Goal: Task Accomplishment & Management: Complete application form

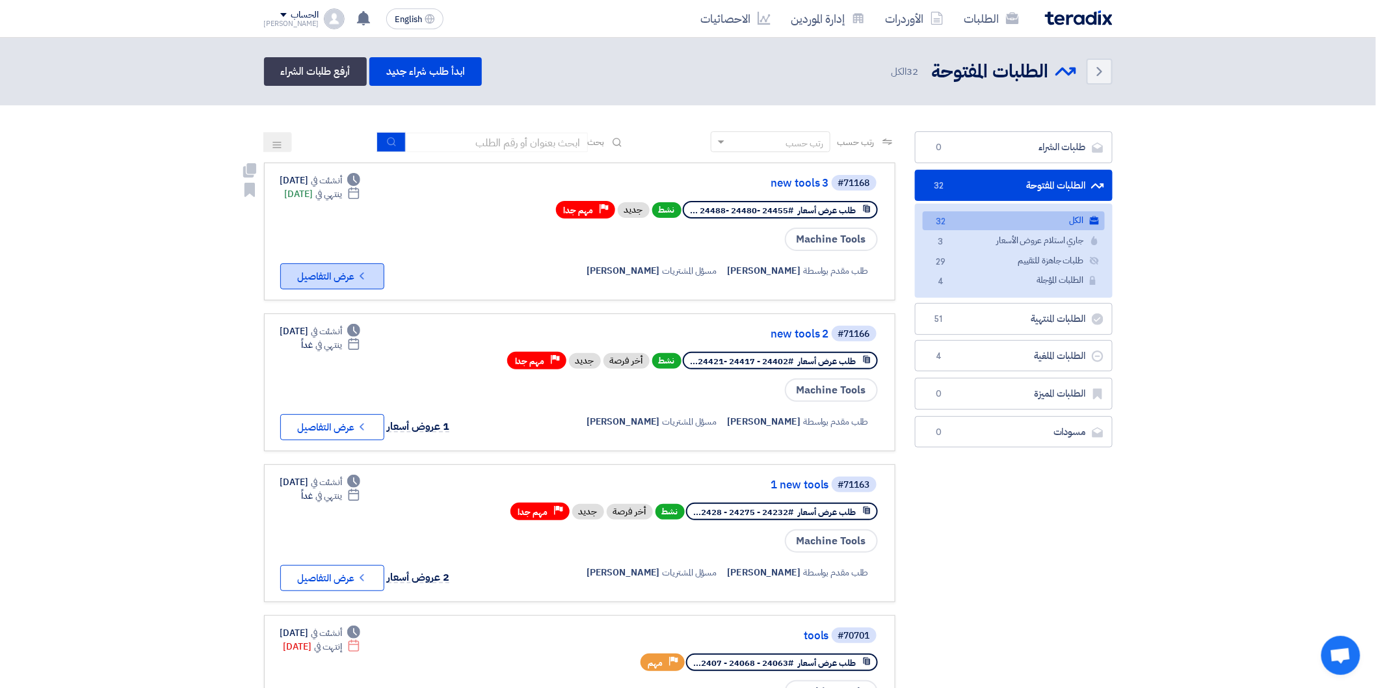
click at [341, 281] on button "Check details عرض التفاصيل" at bounding box center [332, 276] width 104 height 26
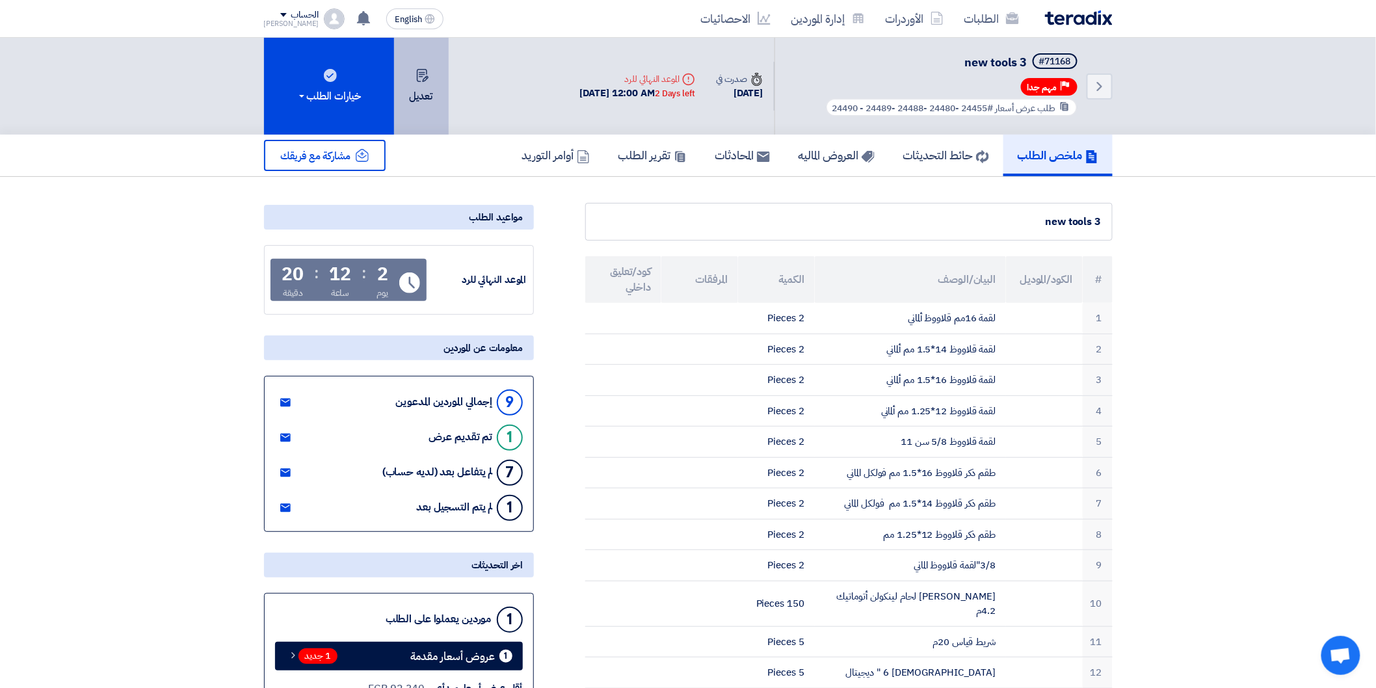
click at [427, 88] on button "تعديل" at bounding box center [421, 86] width 55 height 97
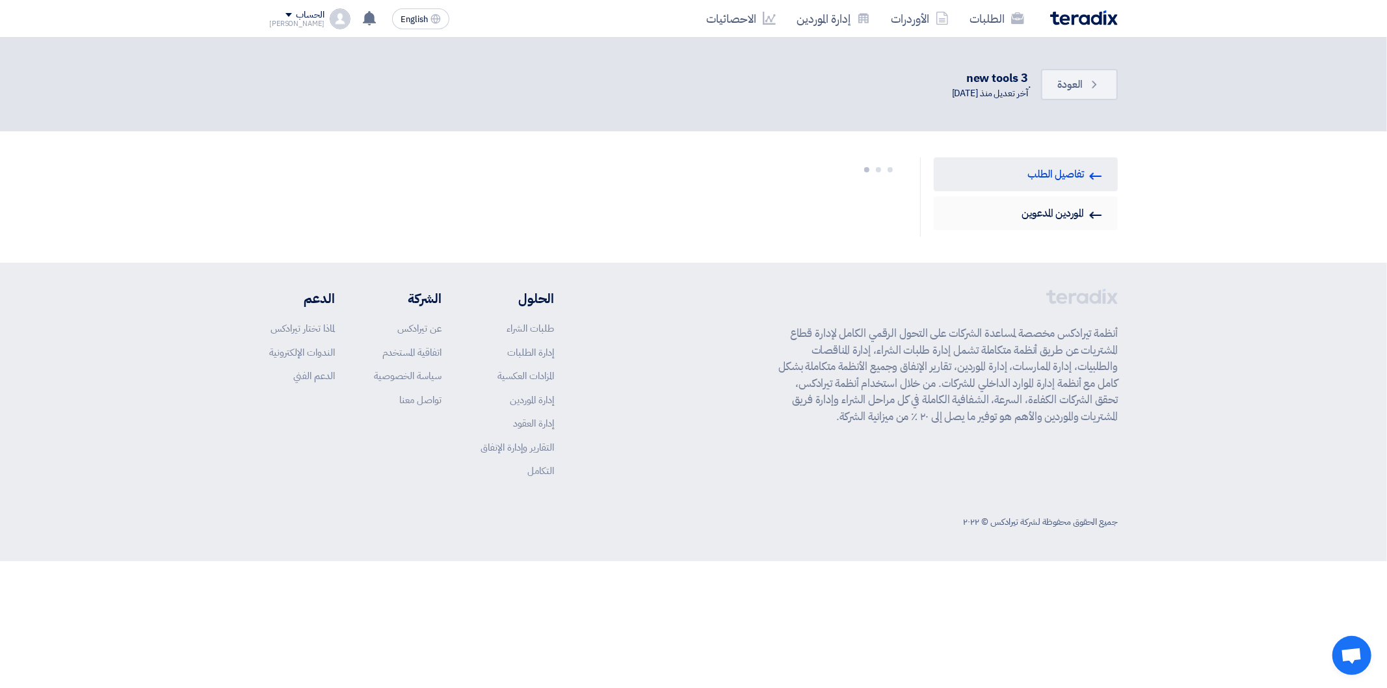
click at [1051, 216] on link "Invited Suppliers الموردين المدعوين" at bounding box center [1026, 213] width 184 height 34
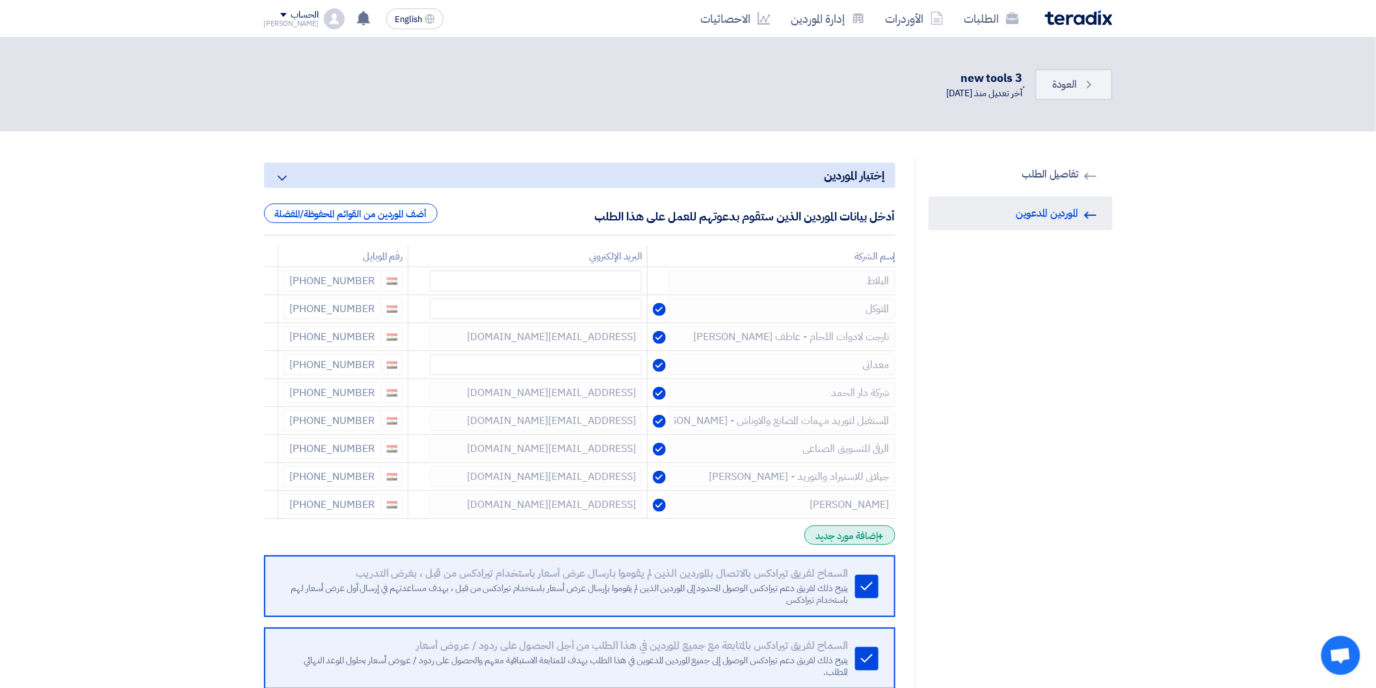
click at [857, 537] on div "+ إضافة مورد جديد" at bounding box center [850, 536] width 90 height 20
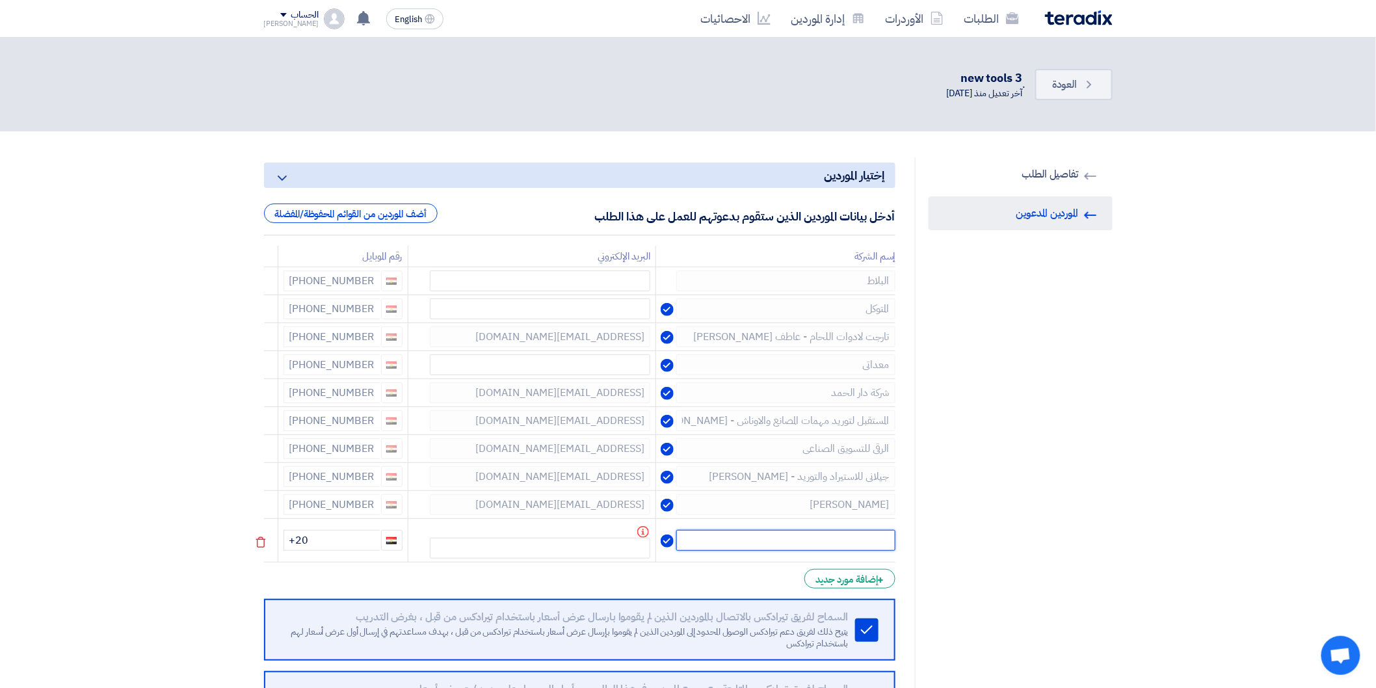
click at [857, 540] on input "text" at bounding box center [785, 540] width 219 height 21
type input "h"
type input "البلاط"
click at [345, 539] on input "+20" at bounding box center [332, 540] width 96 height 21
type input "[PHONE_NUMBER]"
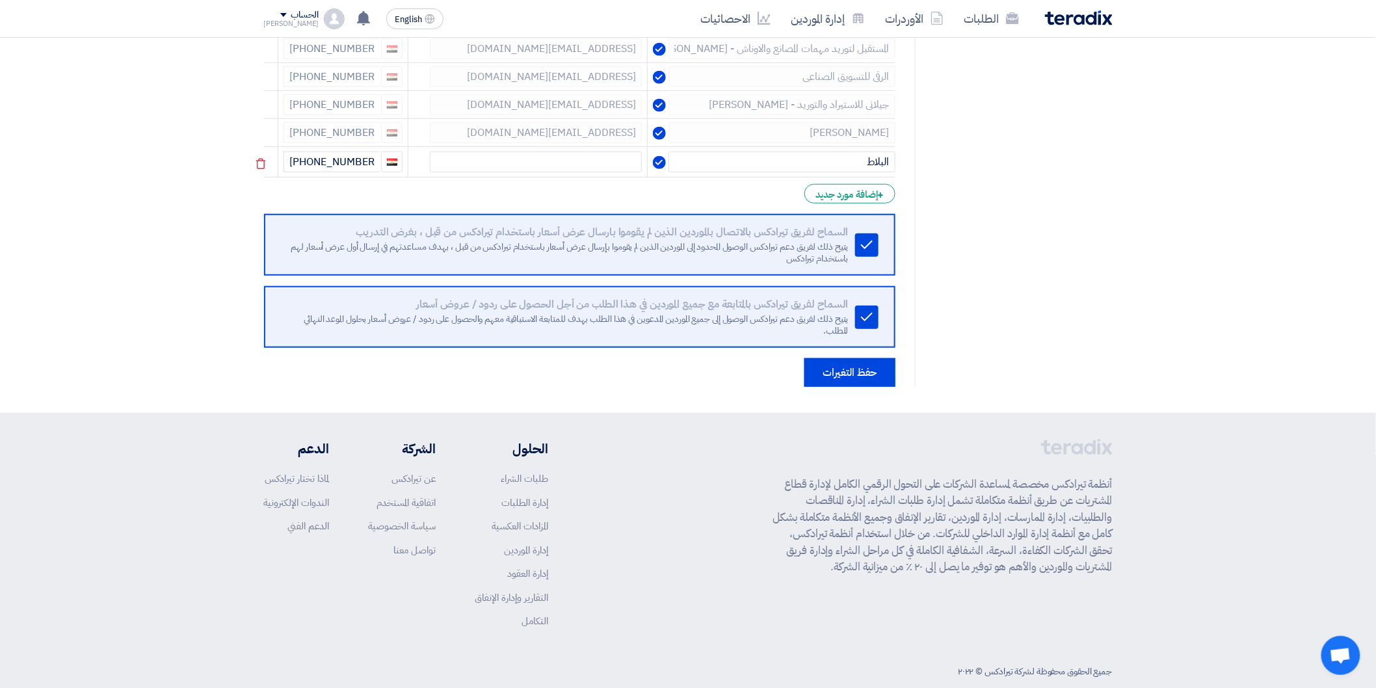
scroll to position [388, 0]
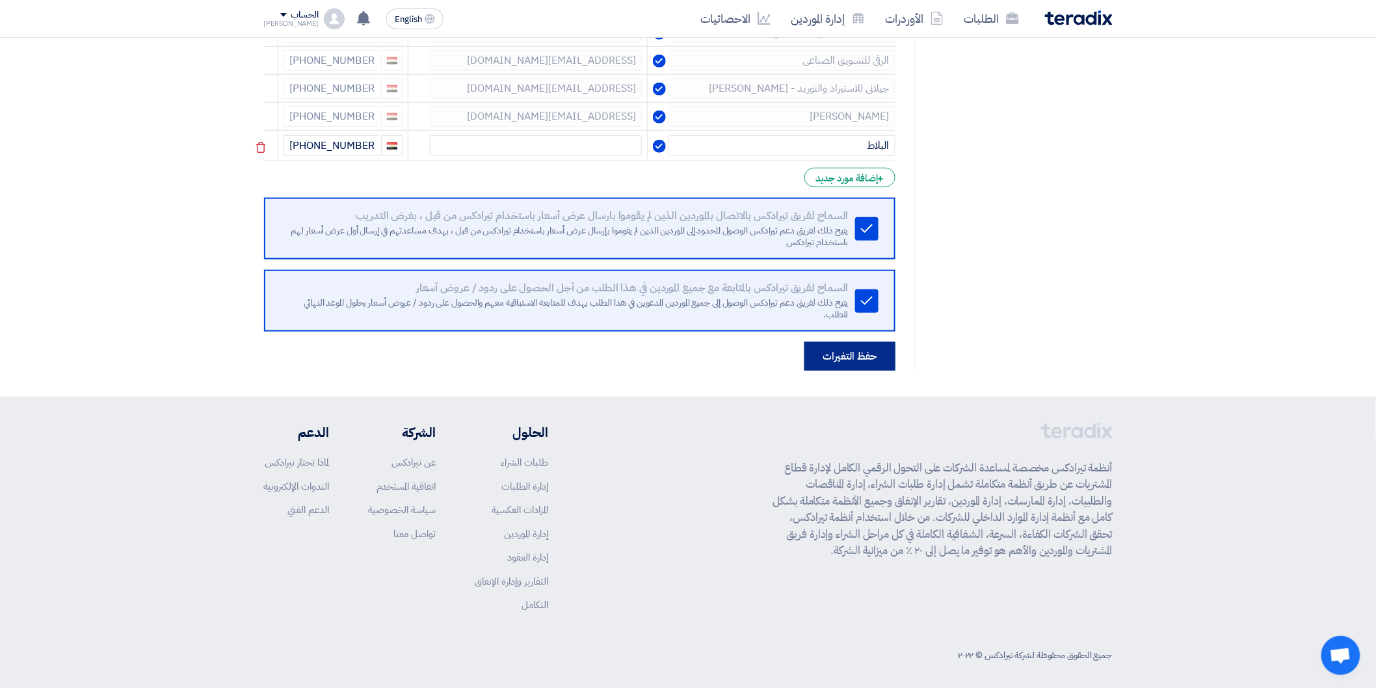
click at [860, 347] on button "حفظ التغيرات" at bounding box center [850, 356] width 91 height 29
click at [857, 358] on button "حفظ التغيرات" at bounding box center [850, 356] width 91 height 29
click at [823, 346] on button "حفظ التغيرات" at bounding box center [850, 356] width 91 height 29
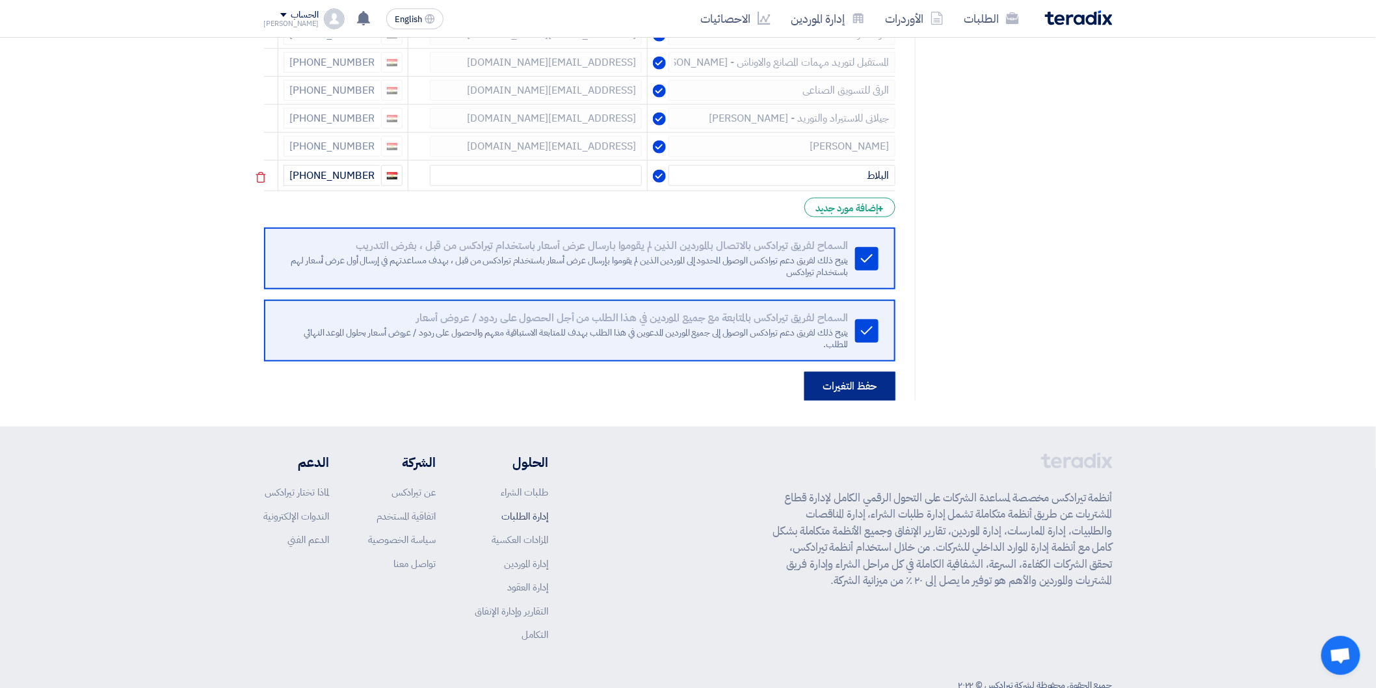
scroll to position [361, 0]
click at [836, 378] on button "حفظ التغيرات" at bounding box center [850, 383] width 91 height 29
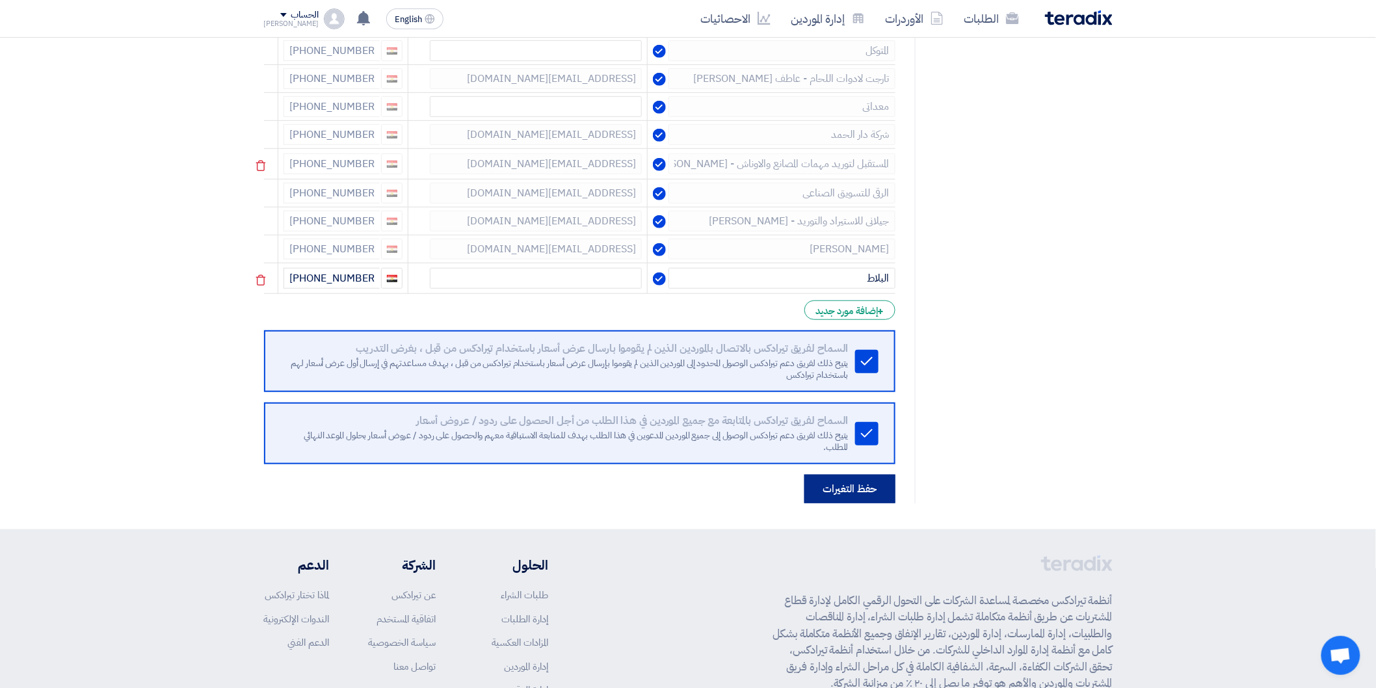
scroll to position [217, 0]
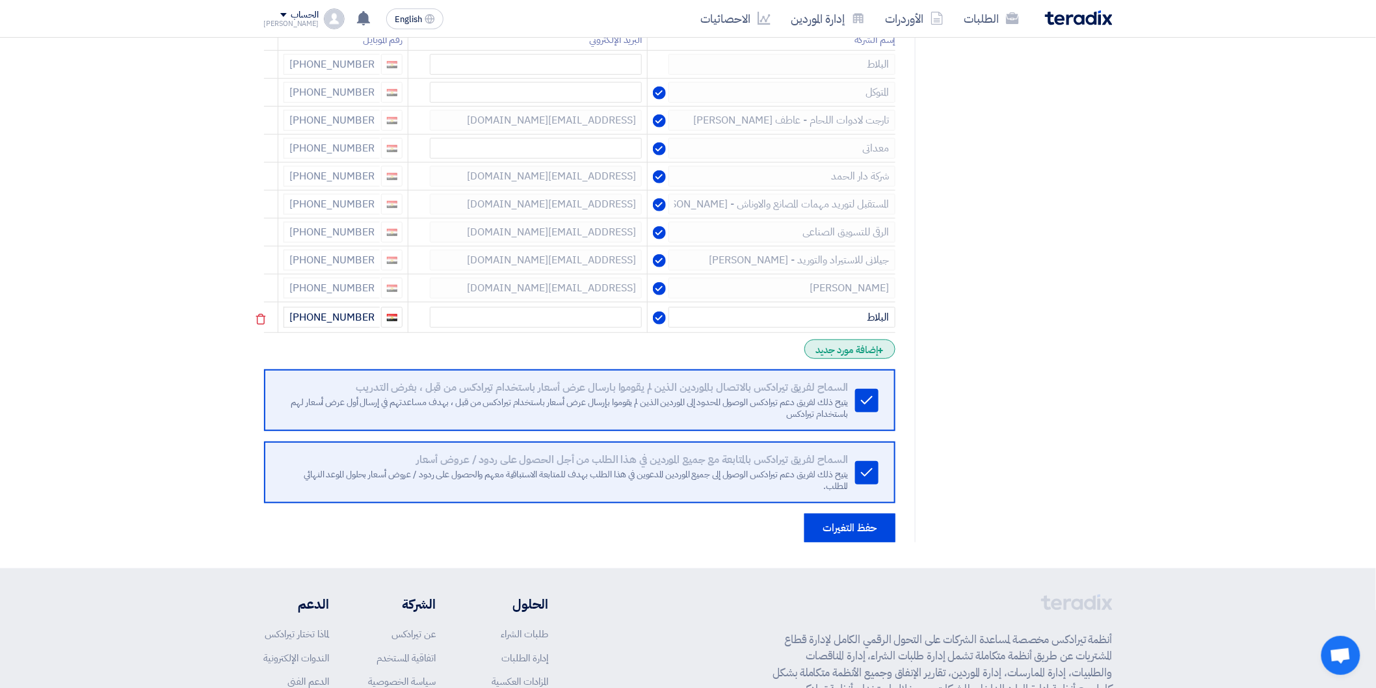
click at [843, 342] on div "+ إضافة مورد جديد" at bounding box center [850, 349] width 90 height 20
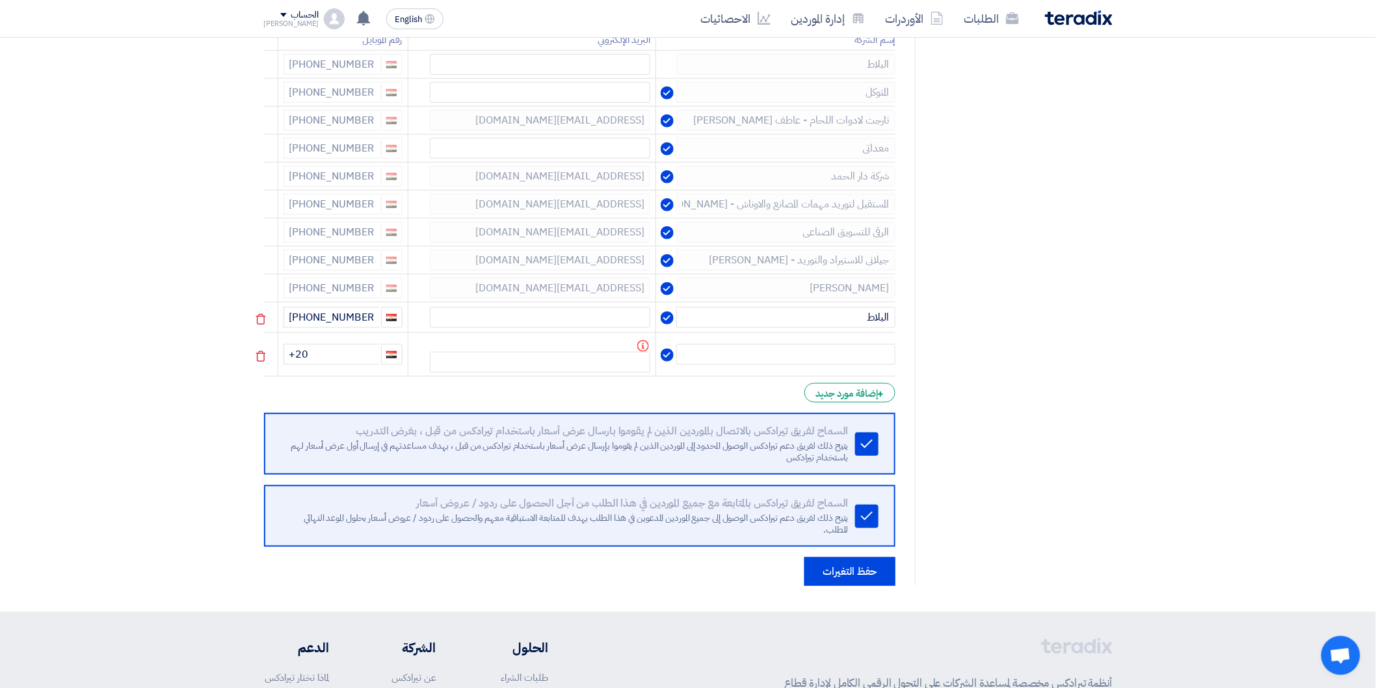
click at [263, 354] on icon at bounding box center [261, 356] width 22 height 22
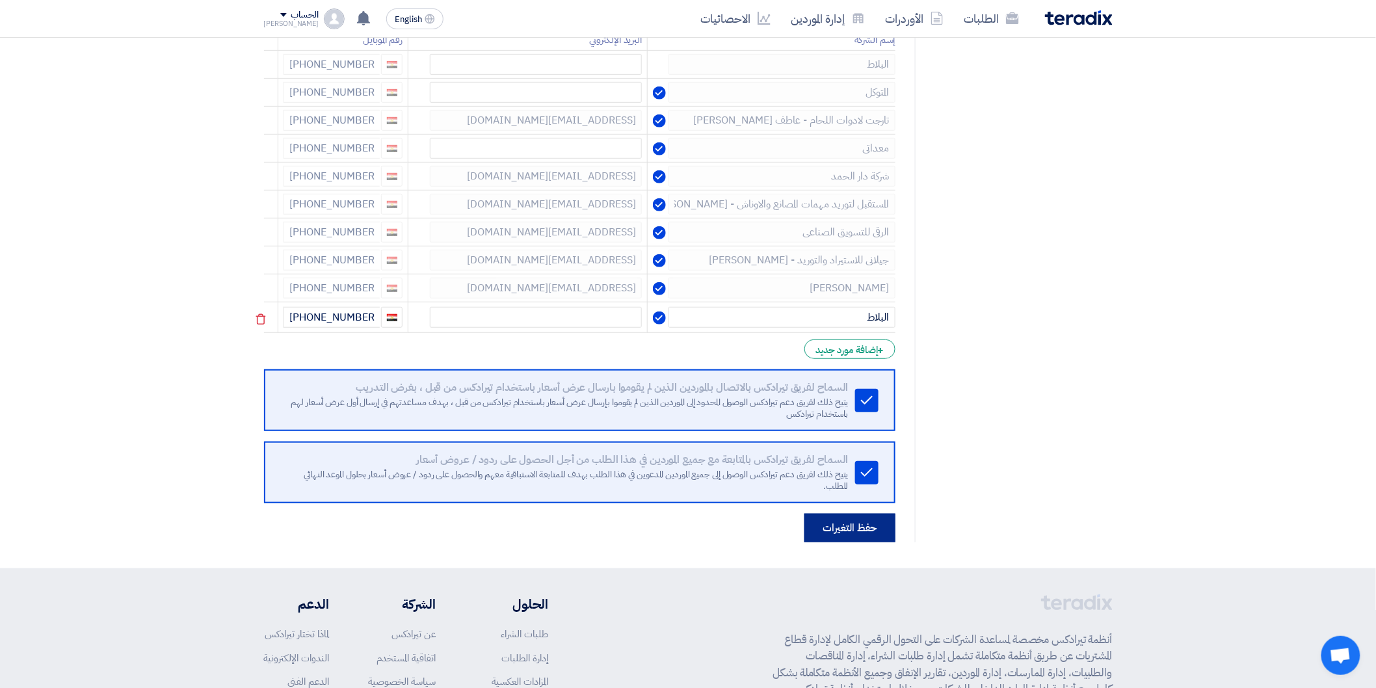
click at [861, 530] on button "حفظ التغيرات" at bounding box center [850, 528] width 91 height 29
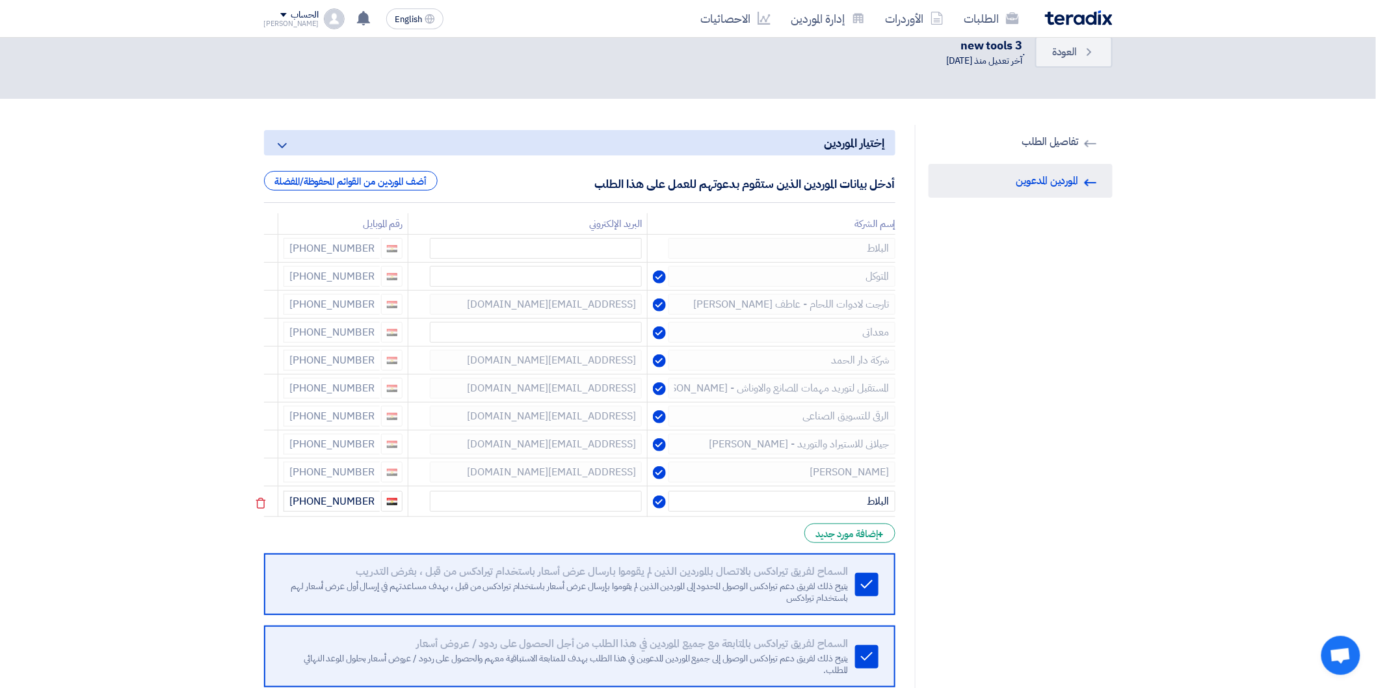
scroll to position [0, 0]
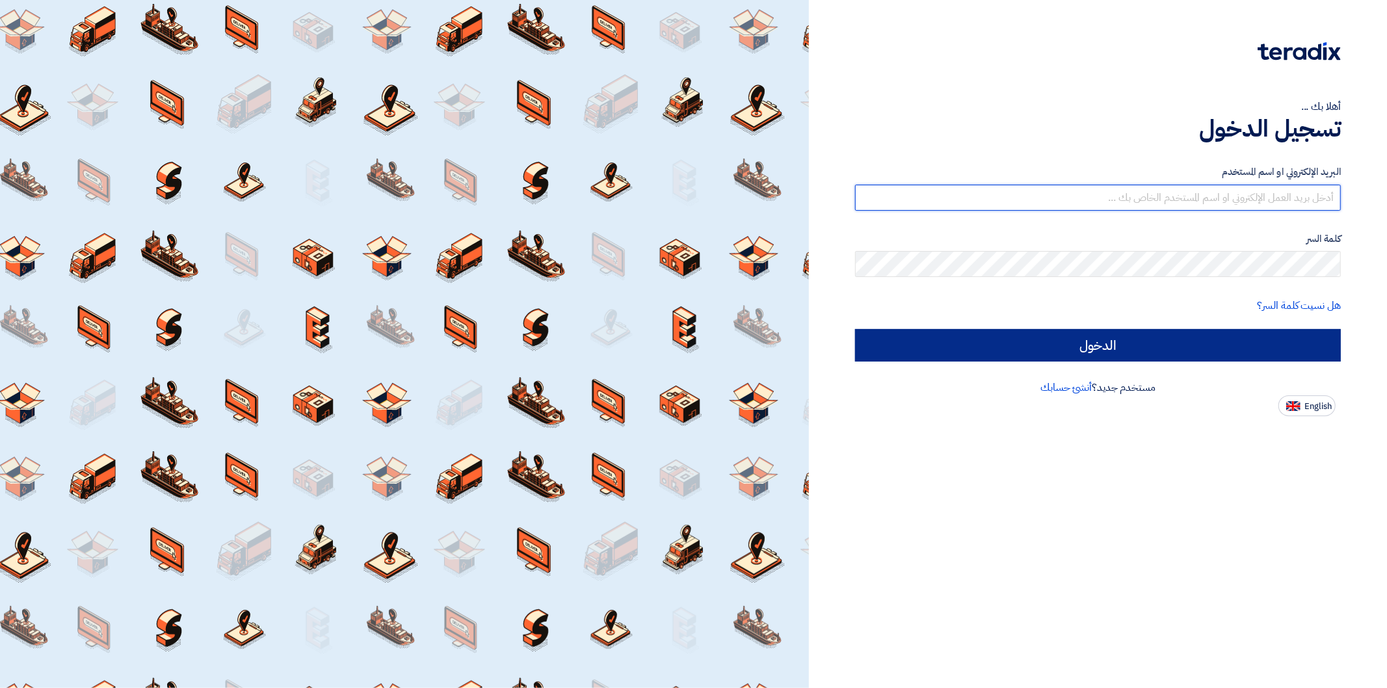
type input "omar.fareid@energyasteel.com"
click at [1191, 351] on input "الدخول" at bounding box center [1098, 345] width 486 height 33
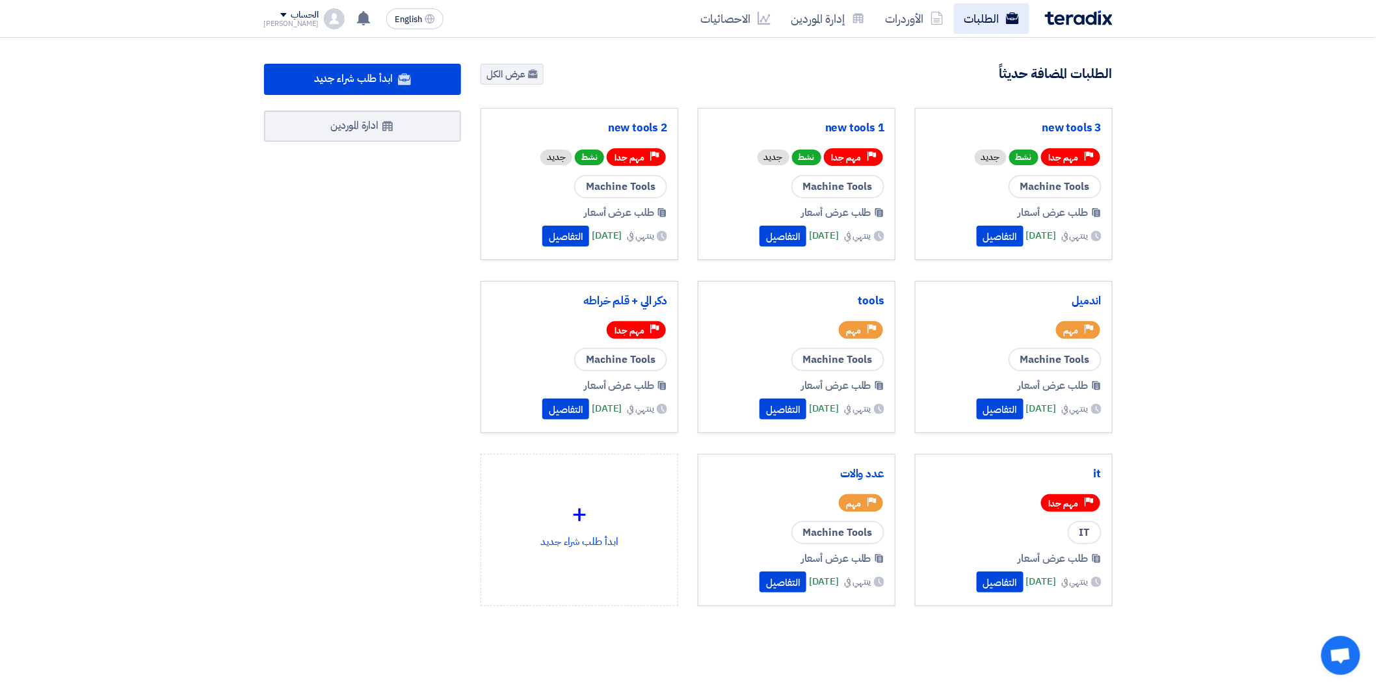
click at [998, 23] on link "الطلبات" at bounding box center [991, 18] width 75 height 31
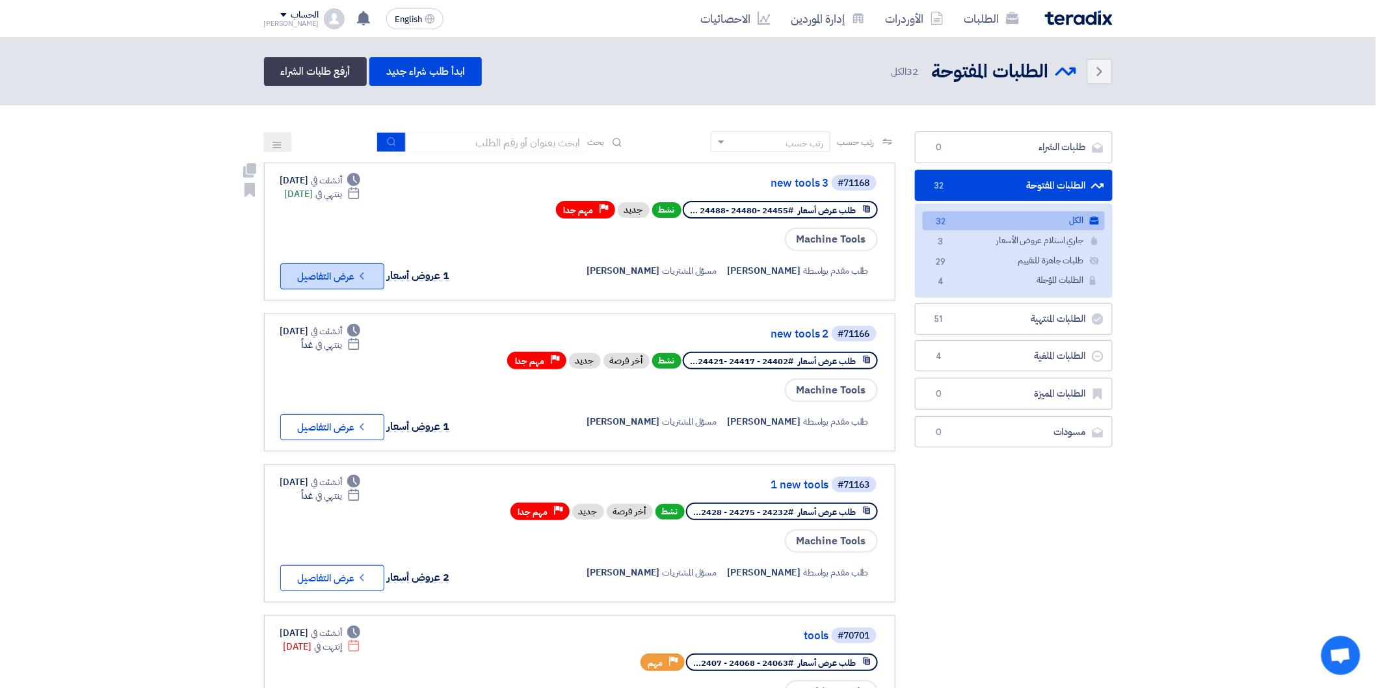
click at [320, 269] on button "Check details عرض التفاصيل" at bounding box center [332, 276] width 104 height 26
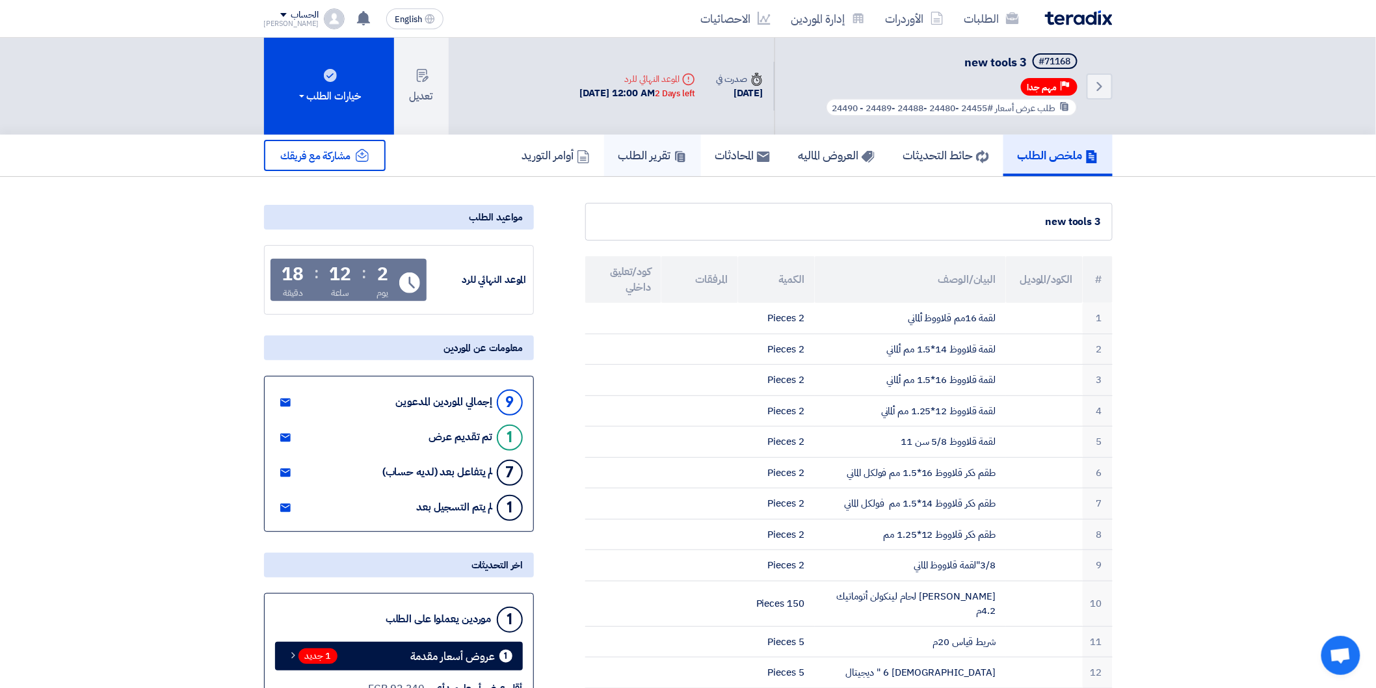
click at [674, 156] on icon at bounding box center [680, 156] width 13 height 13
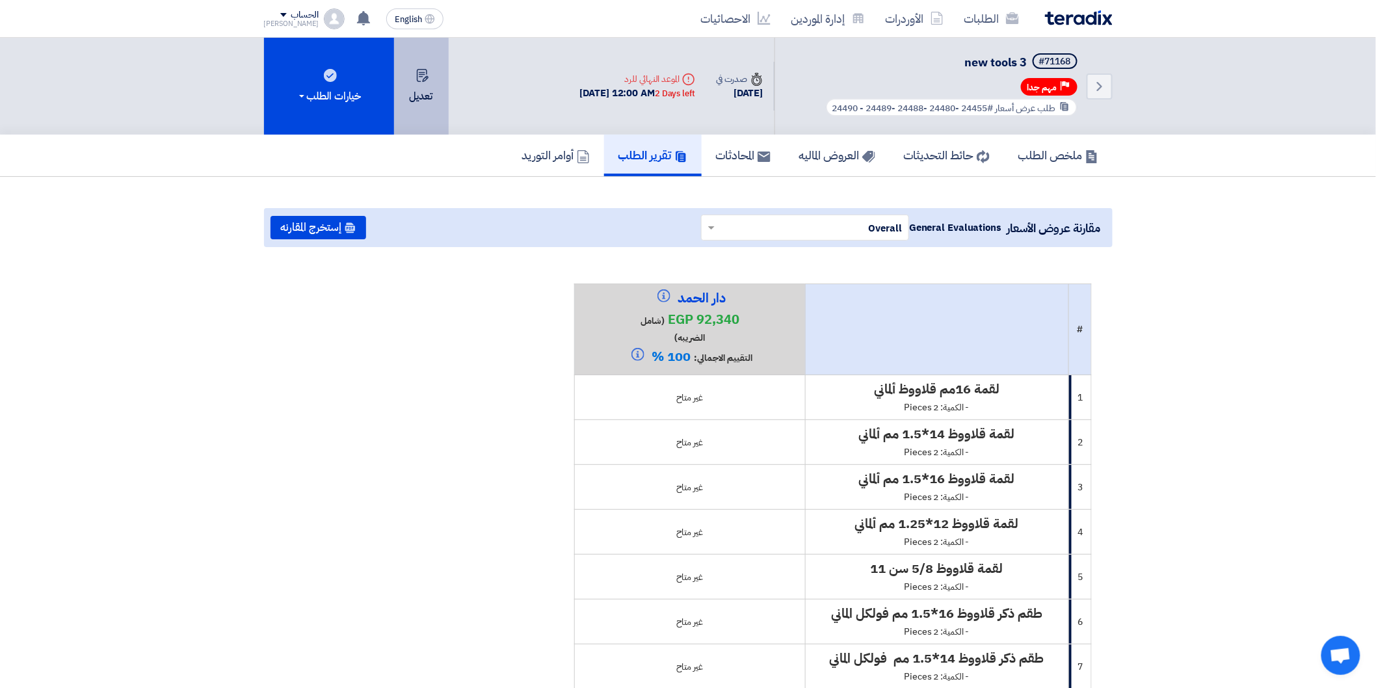
click at [417, 74] on icon at bounding box center [422, 75] width 13 height 13
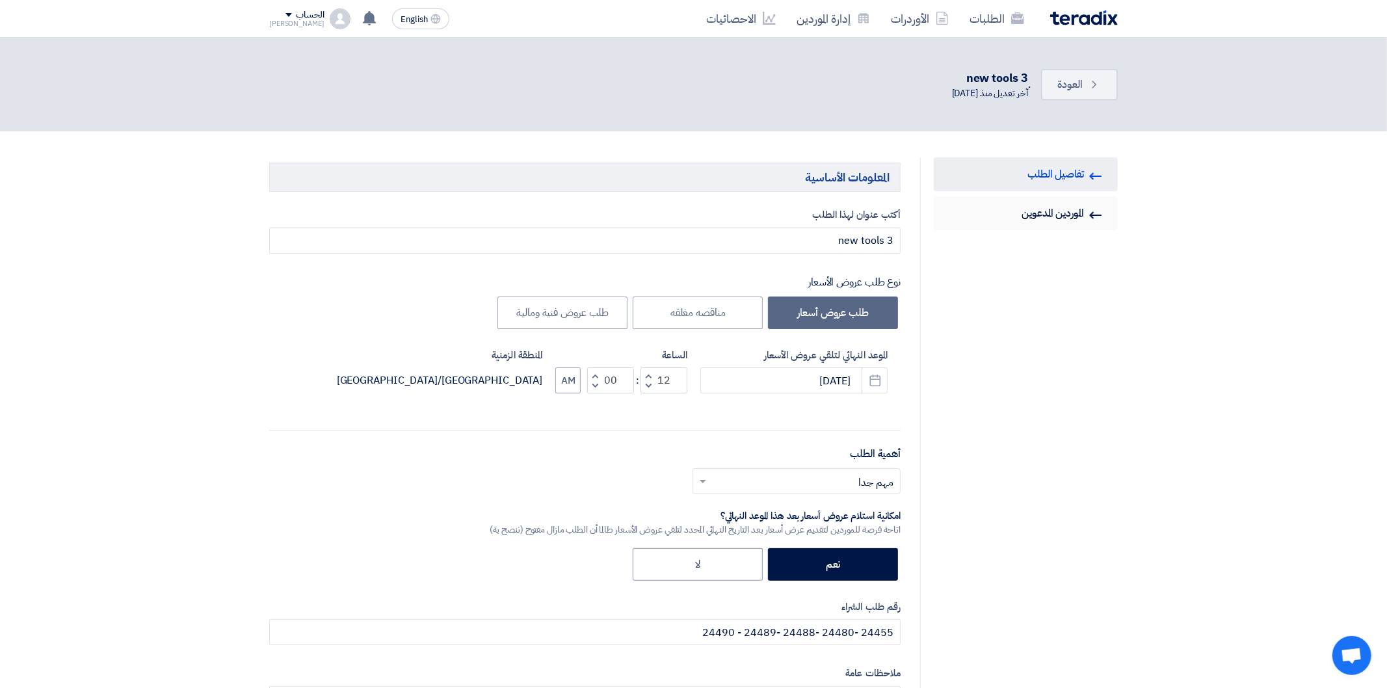
click at [1049, 215] on link "Invited Suppliers الموردين المدعوين" at bounding box center [1026, 213] width 184 height 34
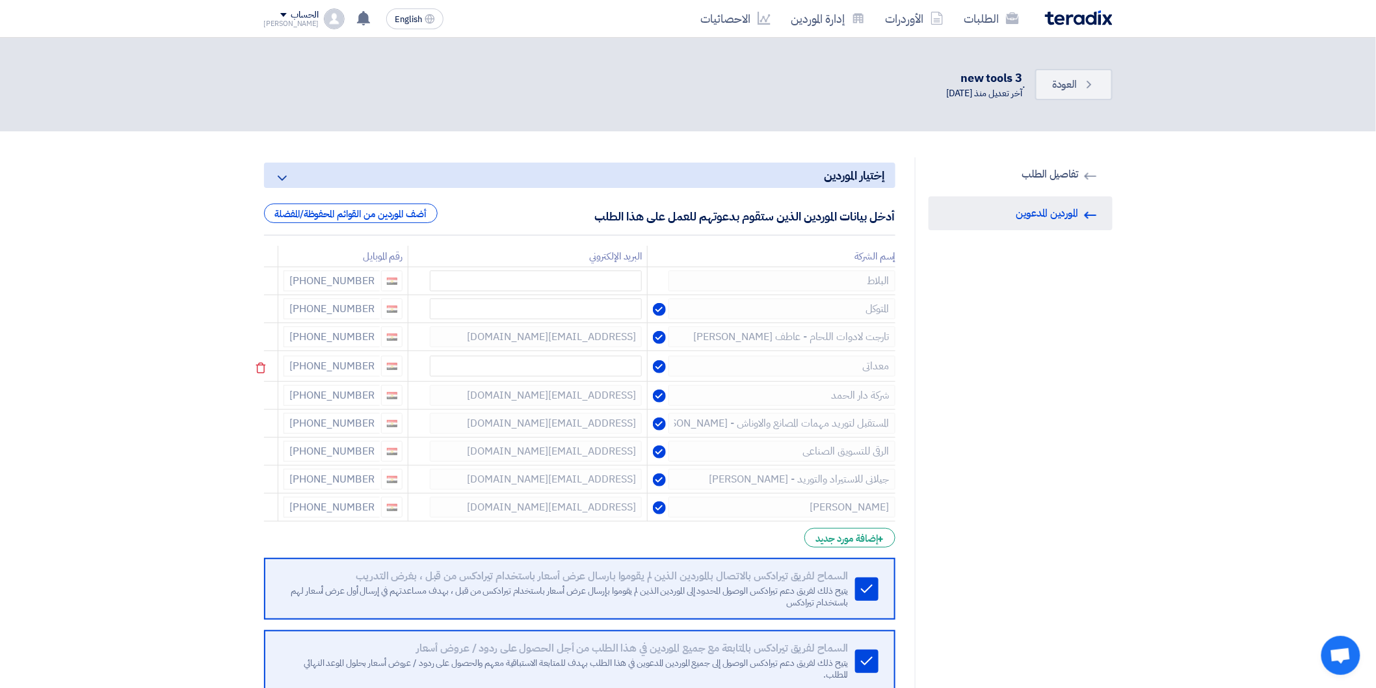
scroll to position [360, 0]
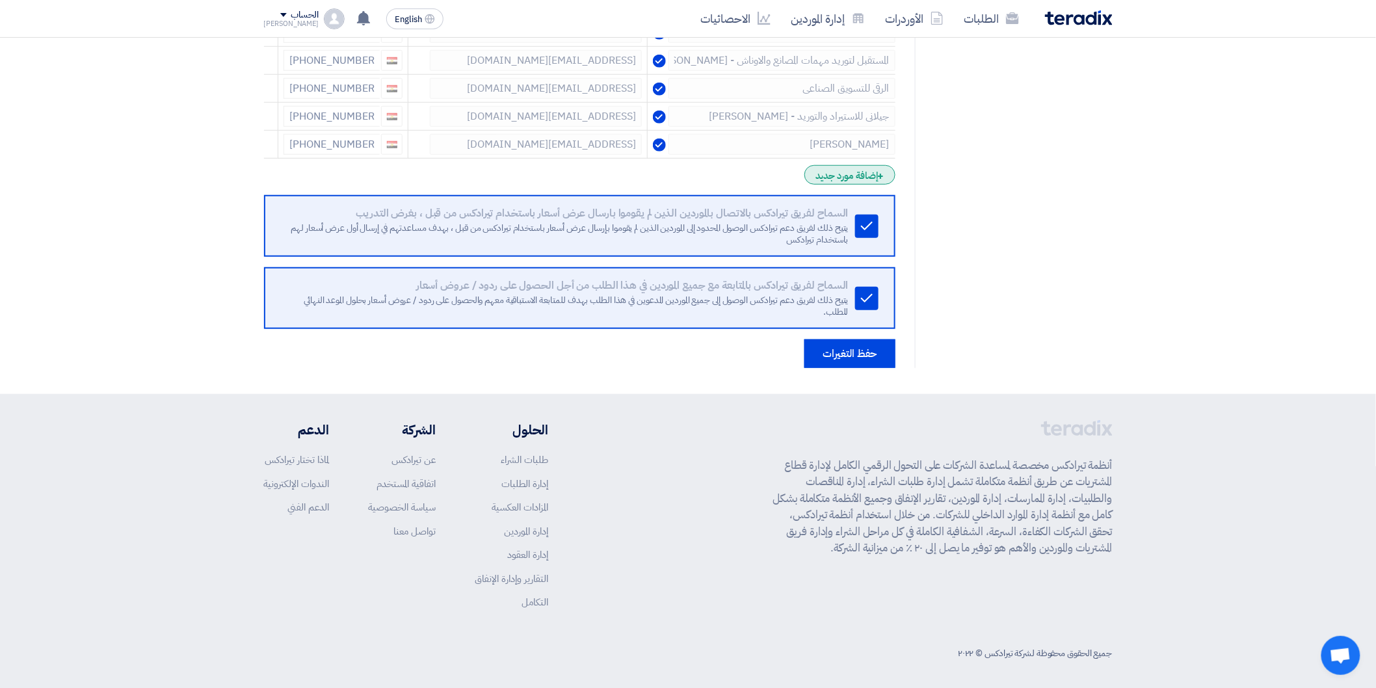
click at [861, 174] on div "+ إضافة مورد جديد" at bounding box center [850, 175] width 90 height 20
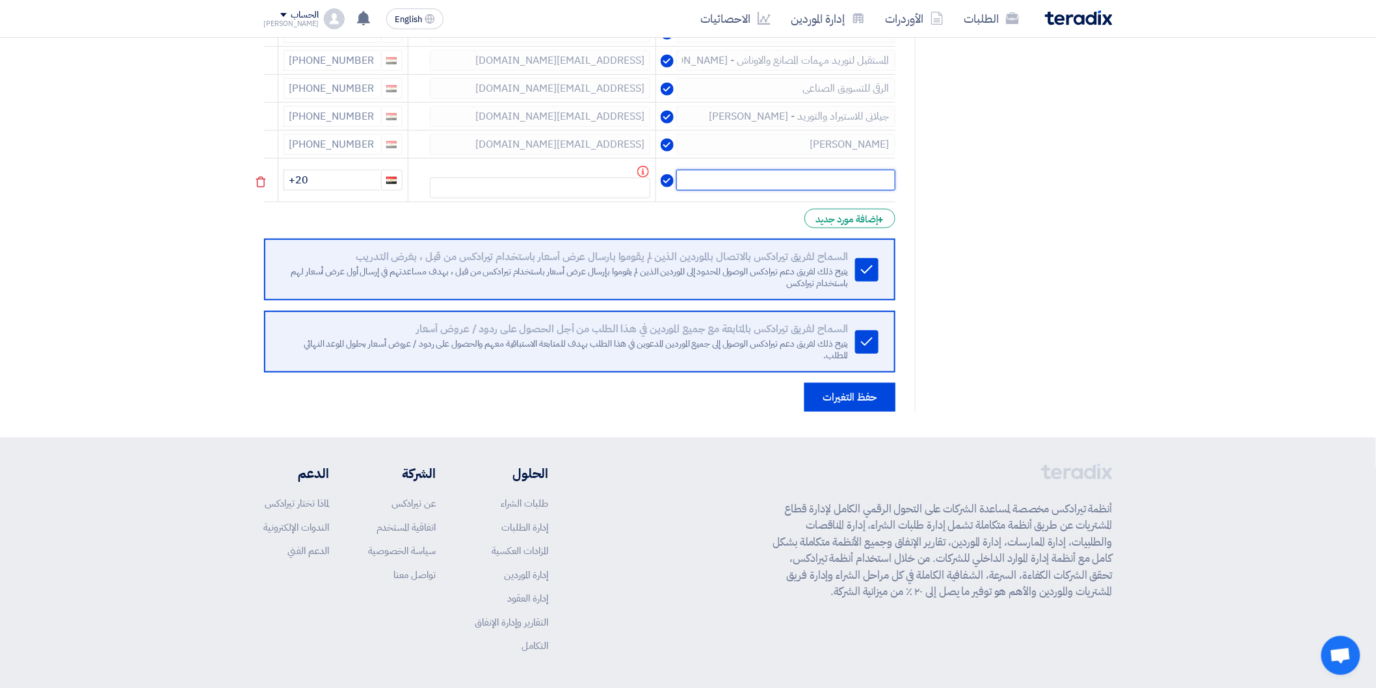
click at [844, 173] on input "text" at bounding box center [785, 180] width 219 height 21
type input "البلاط"
click at [340, 183] on input "+20" at bounding box center [332, 180] width 96 height 21
type input "[PHONE_NUMBER]"
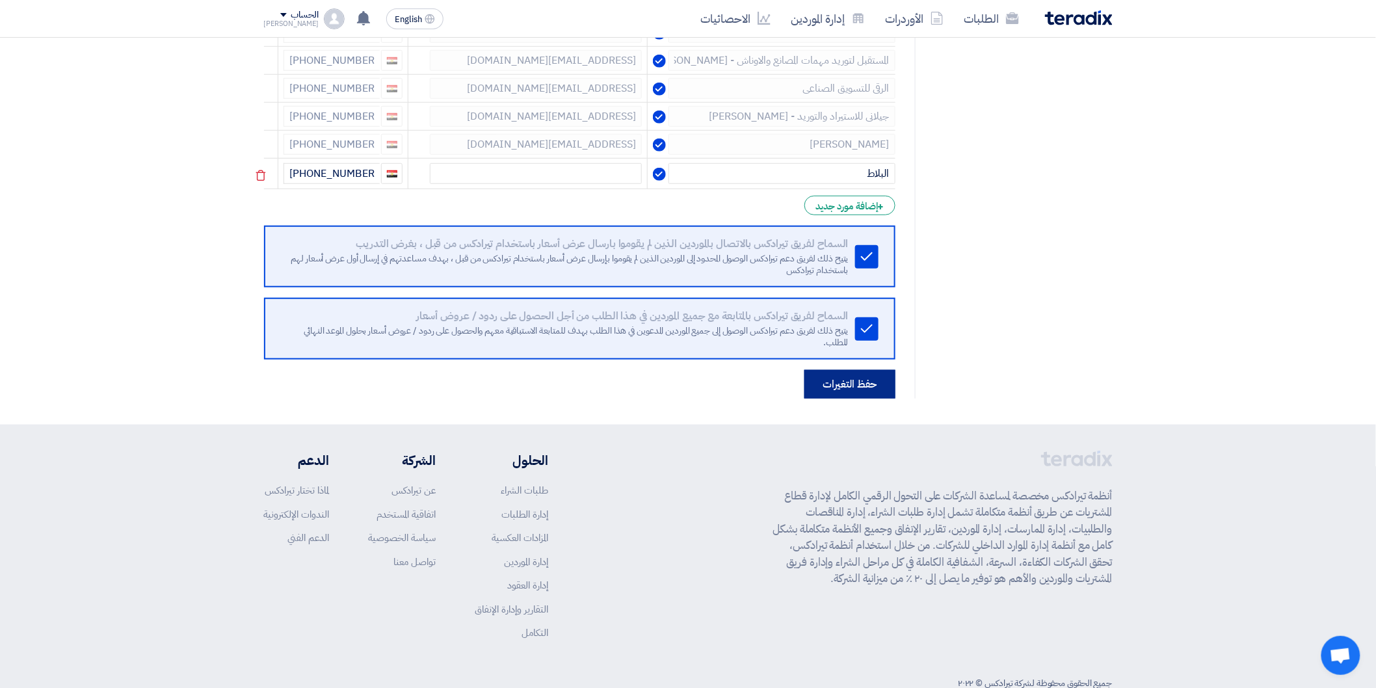
click at [863, 385] on button "حفظ التغيرات" at bounding box center [850, 384] width 91 height 29
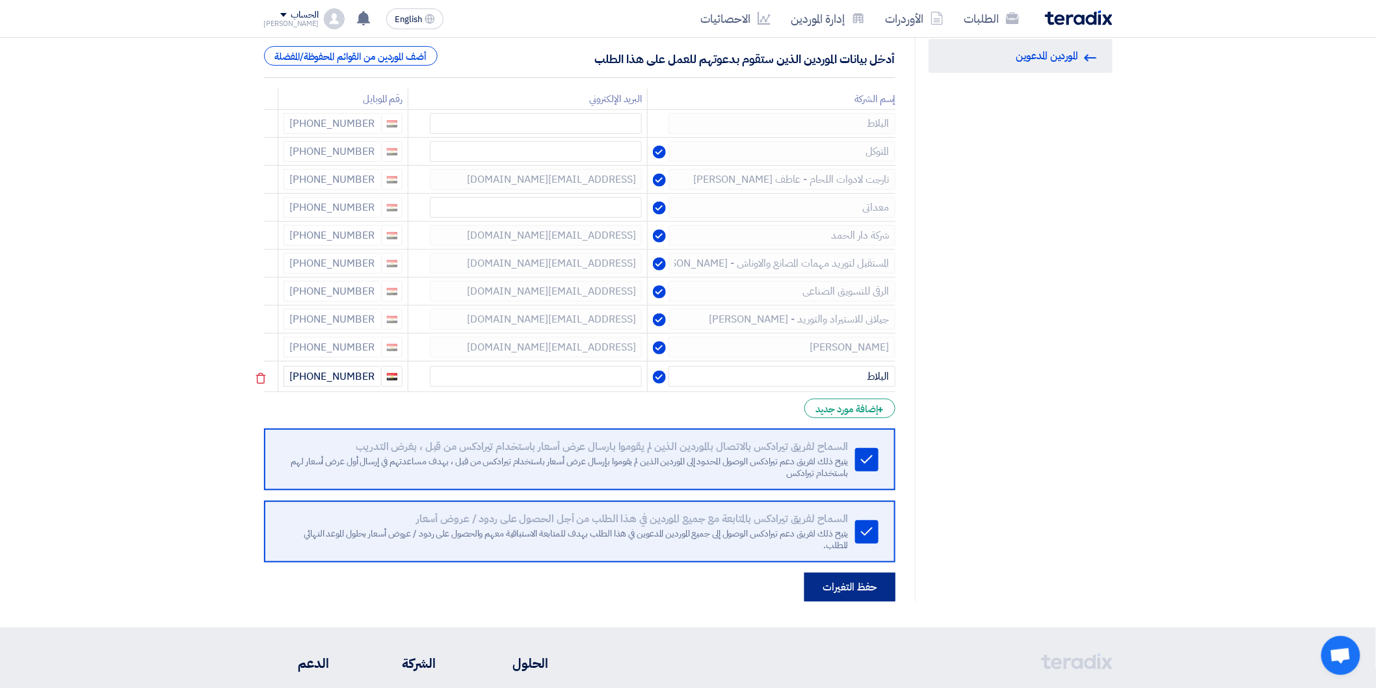
scroll to position [288, 0]
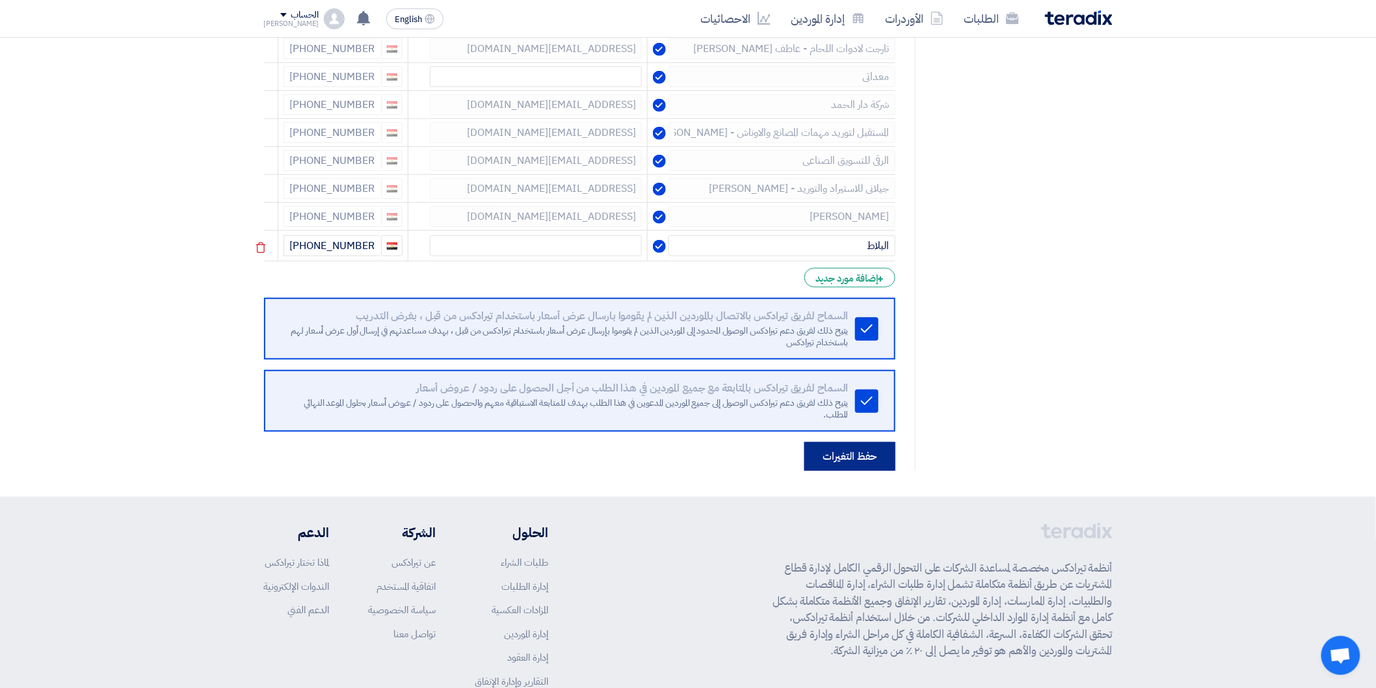
click at [868, 451] on button "حفظ التغيرات" at bounding box center [850, 456] width 91 height 29
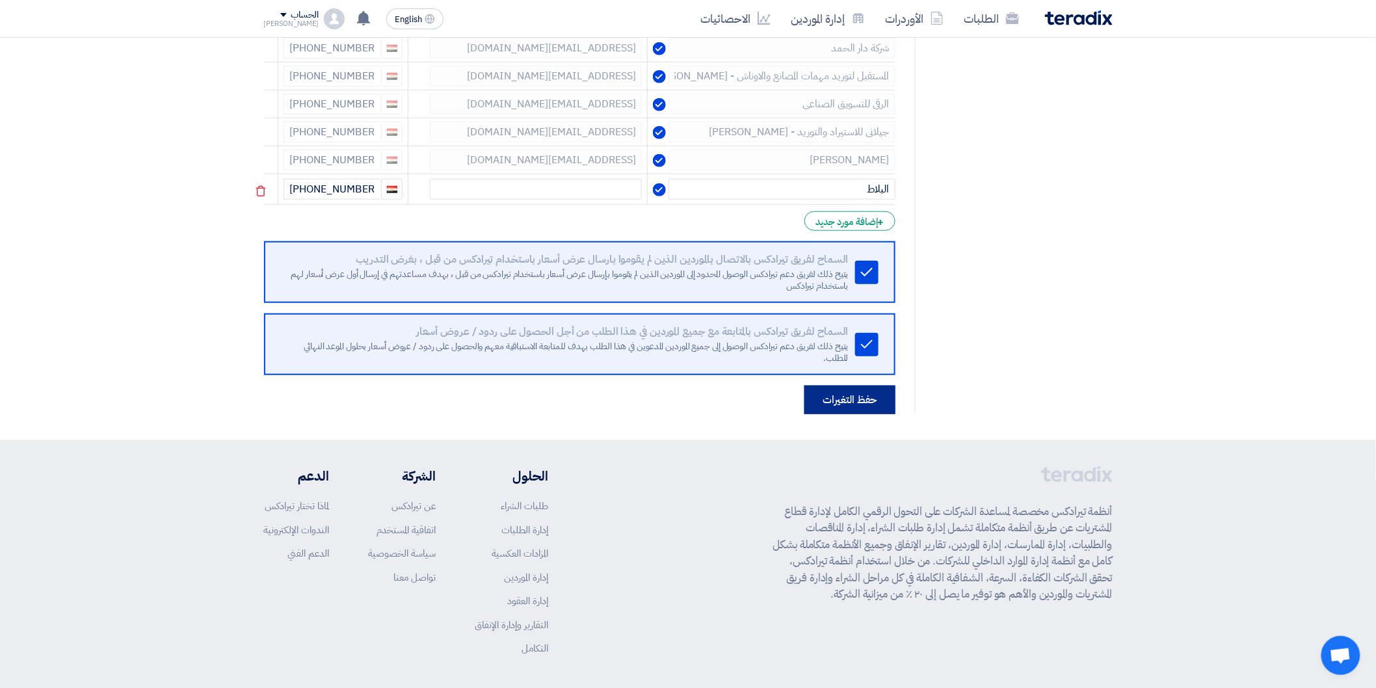
scroll to position [361, 0]
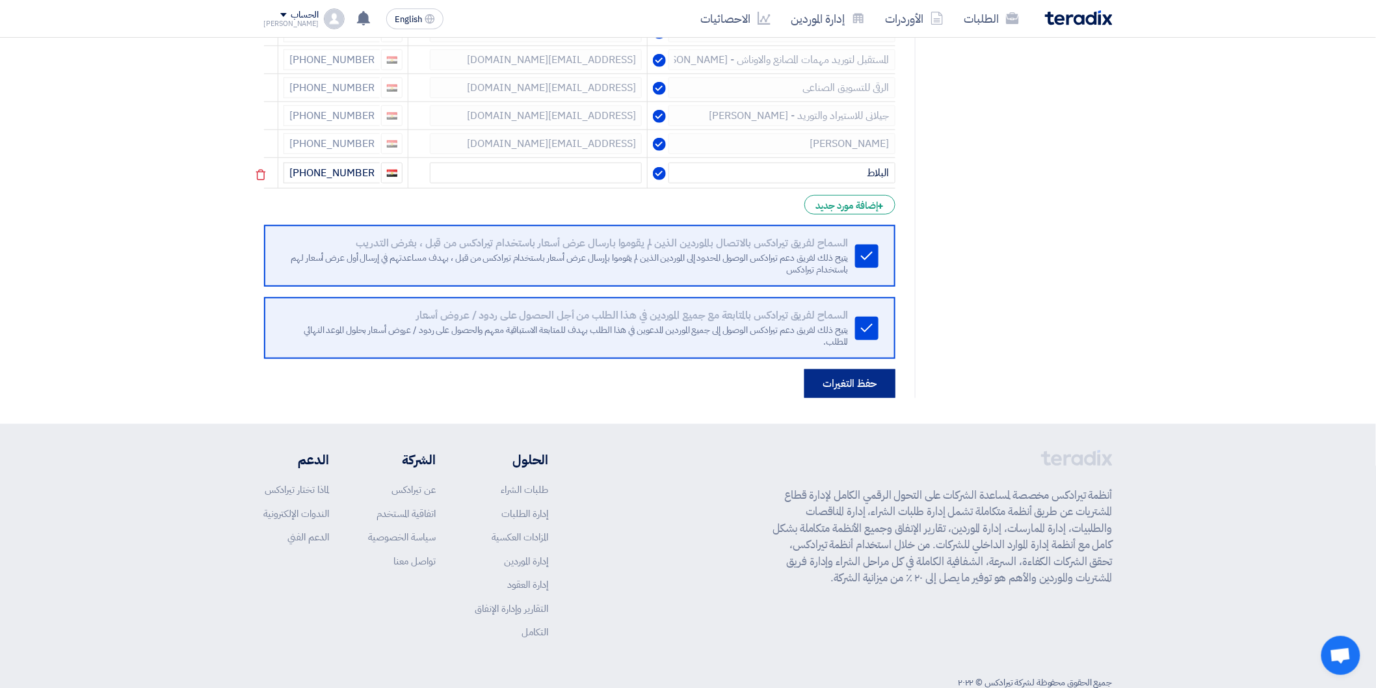
click at [849, 389] on button "حفظ التغيرات" at bounding box center [850, 383] width 91 height 29
click at [857, 373] on button "حفظ التغيرات" at bounding box center [850, 383] width 91 height 29
click at [868, 375] on button "حفظ التغيرات" at bounding box center [850, 383] width 91 height 29
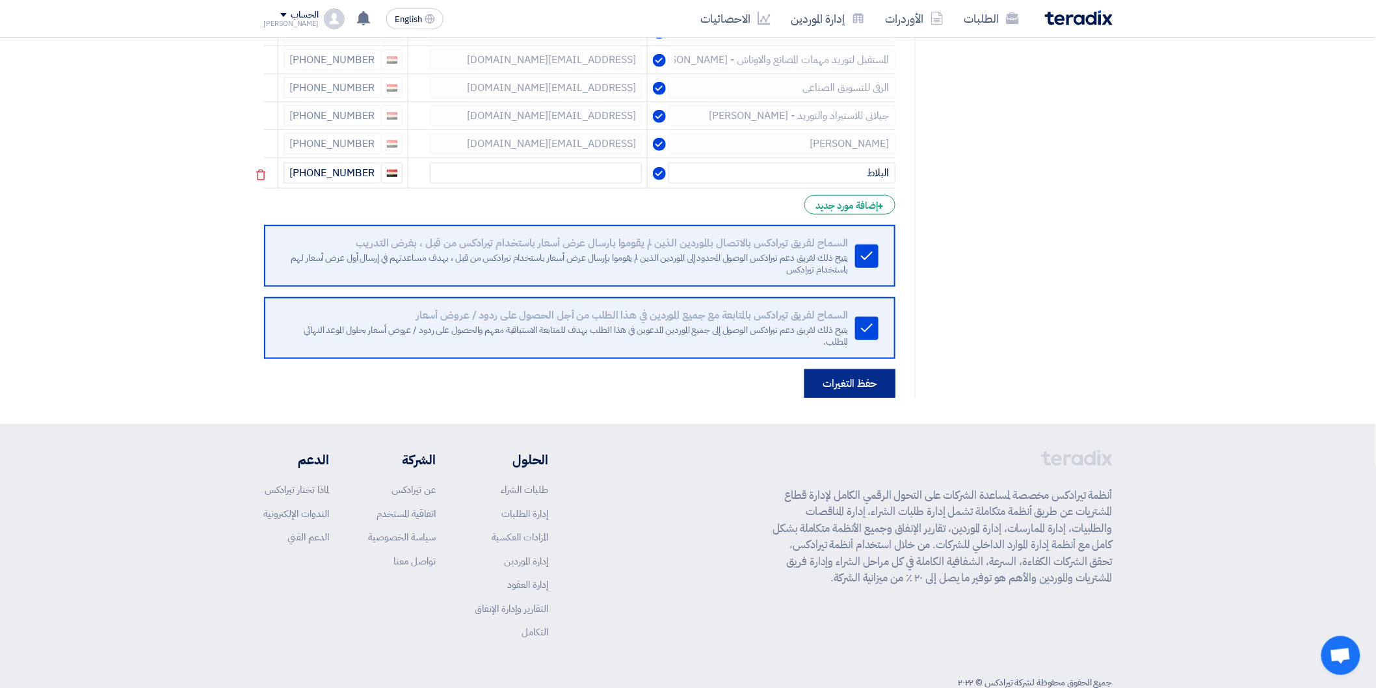
click at [868, 375] on button "حفظ التغيرات" at bounding box center [850, 383] width 91 height 29
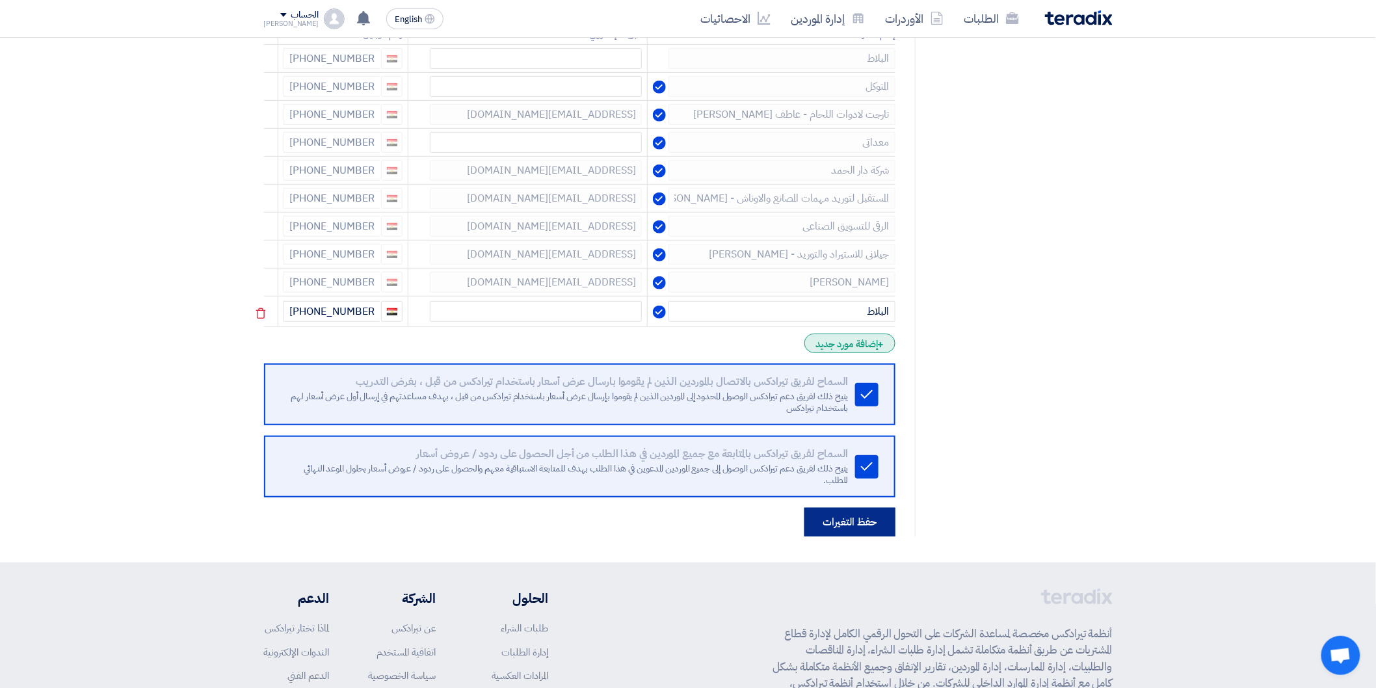
scroll to position [217, 0]
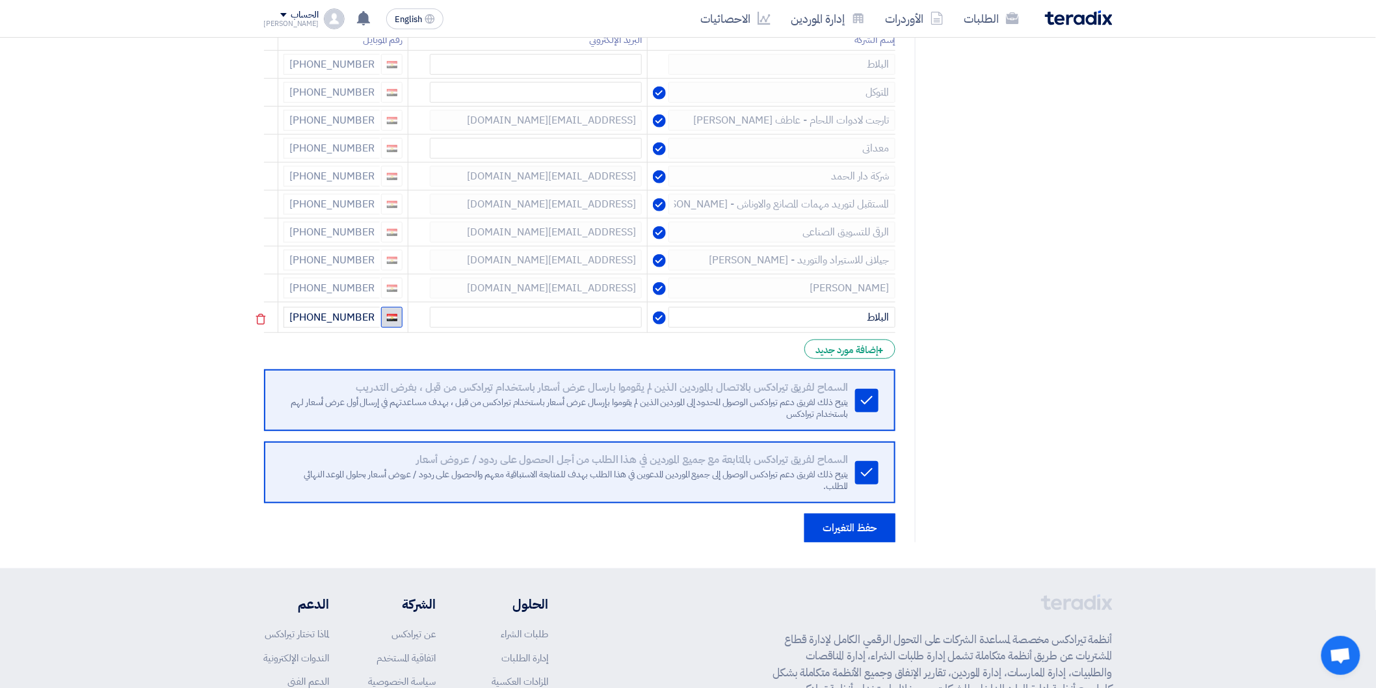
click at [395, 315] on span "button" at bounding box center [392, 317] width 10 height 7
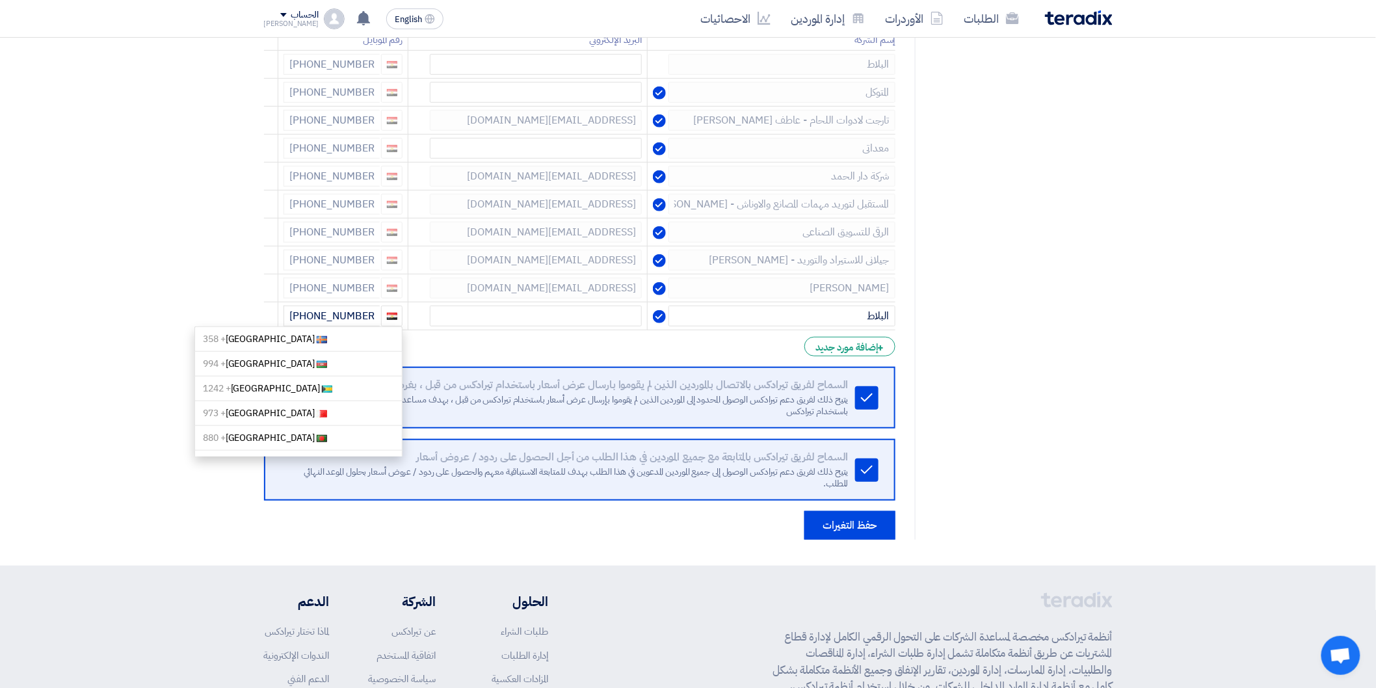
click at [1035, 297] on div "RFQ Information تفاصيل الطلب Invited Suppliers الموردين المدعوين" at bounding box center [1014, 240] width 198 height 599
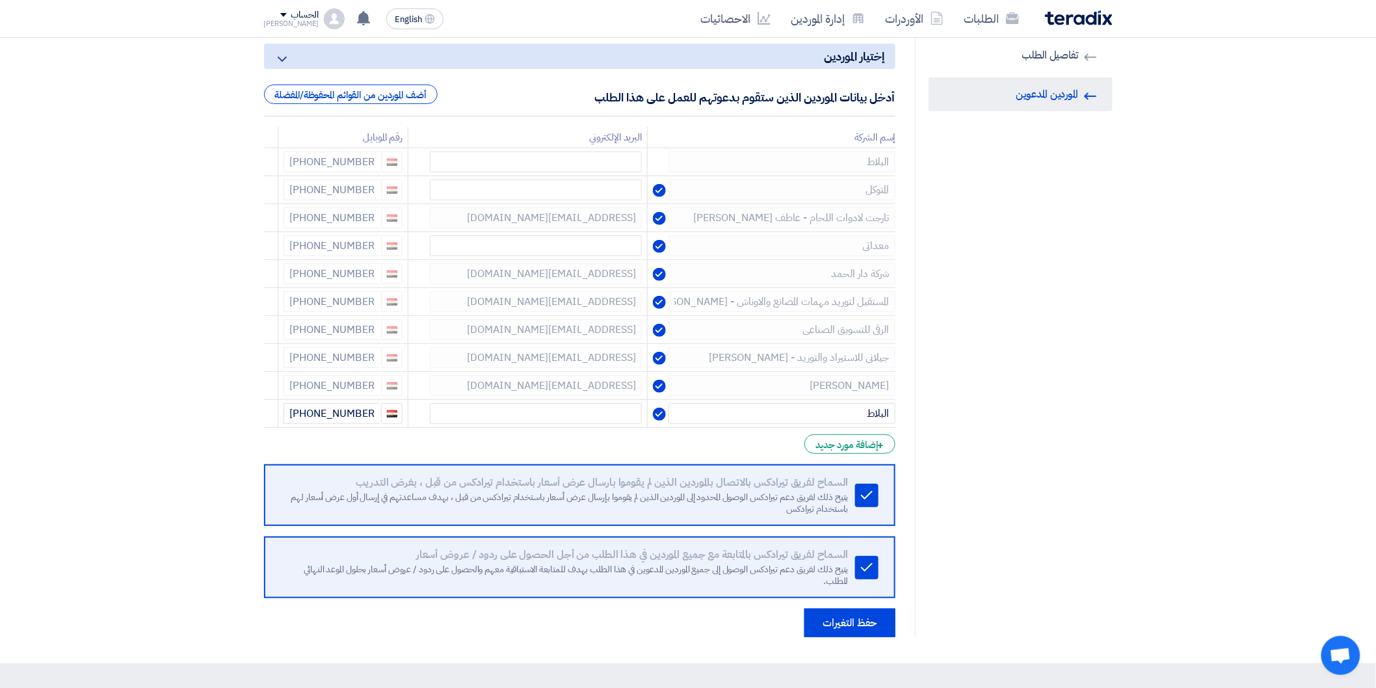
scroll to position [0, 0]
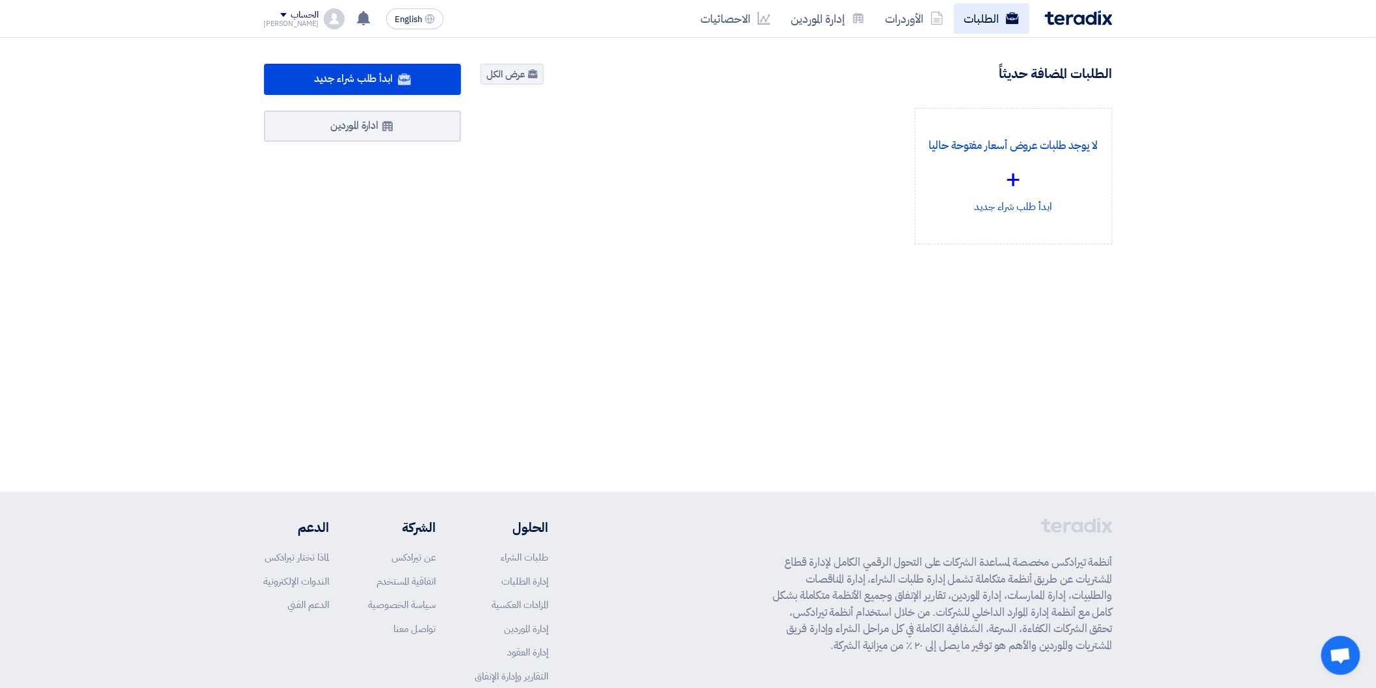
click at [985, 22] on link "الطلبات" at bounding box center [991, 18] width 75 height 31
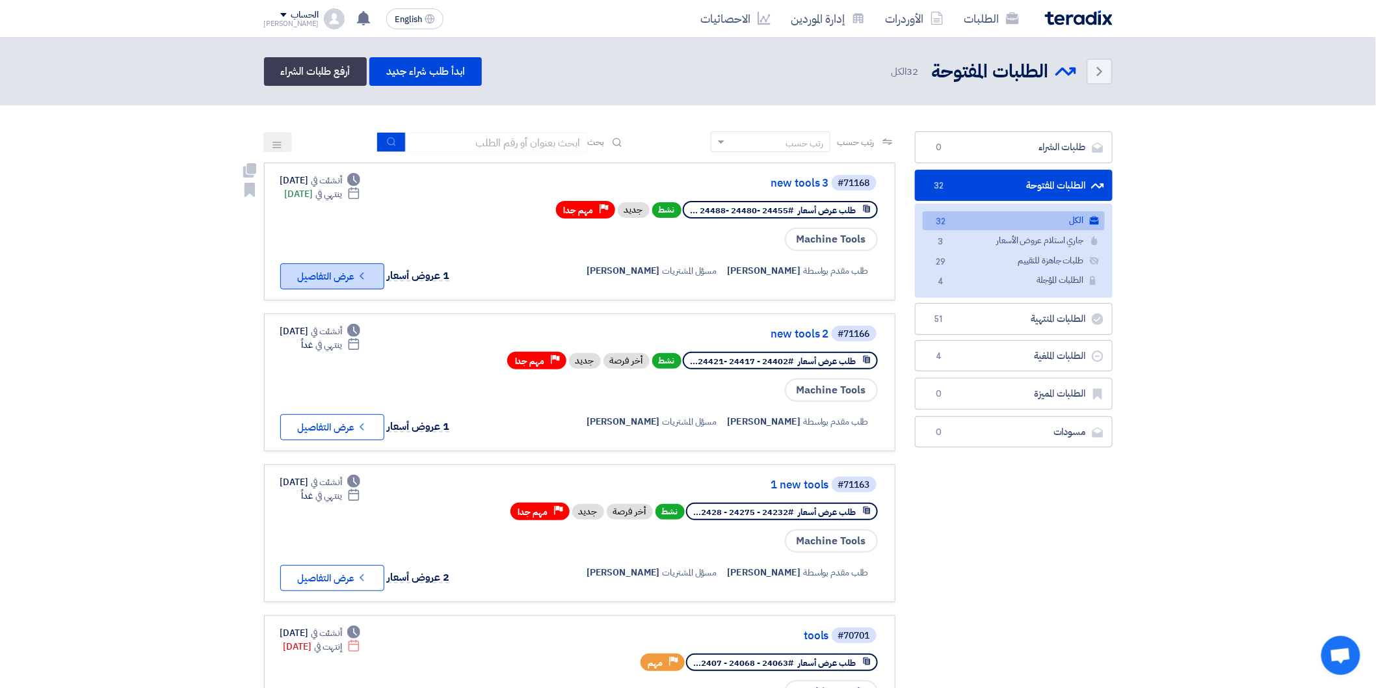
click at [347, 265] on button "Check details عرض التفاصيل" at bounding box center [332, 276] width 104 height 26
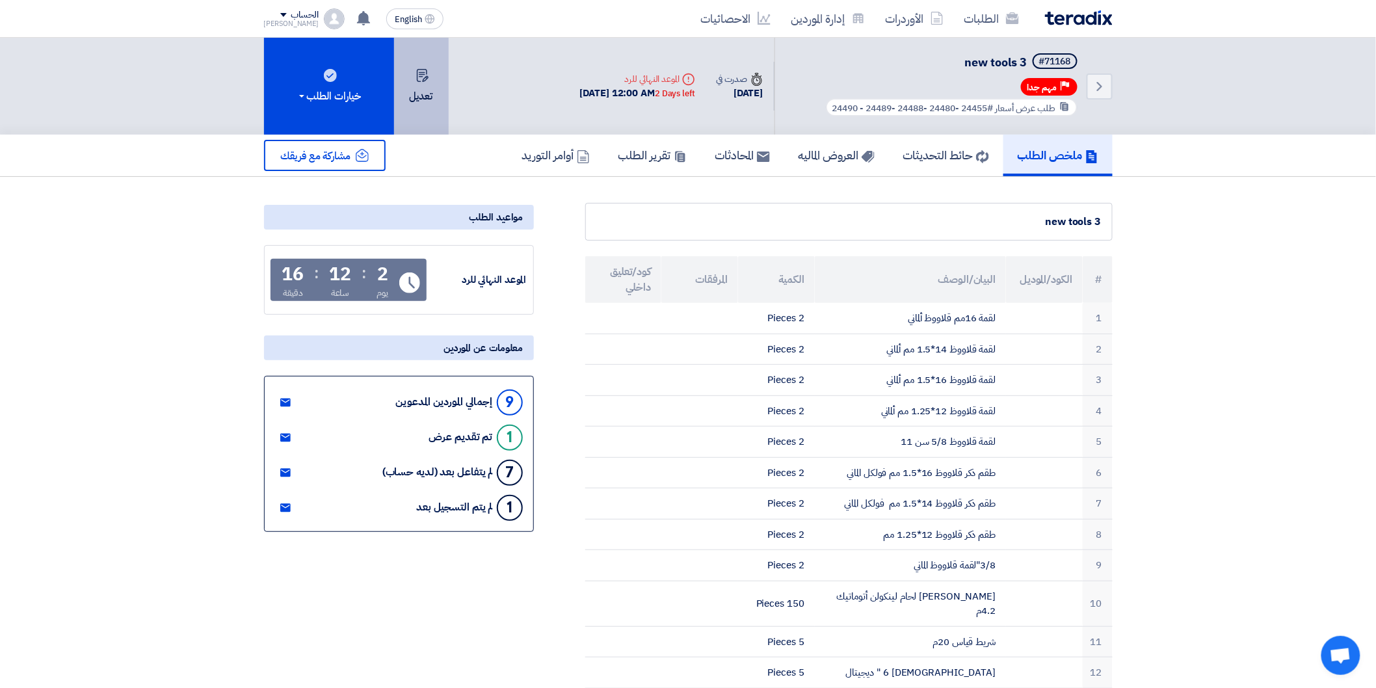
click at [431, 108] on button "تعديل" at bounding box center [421, 86] width 55 height 97
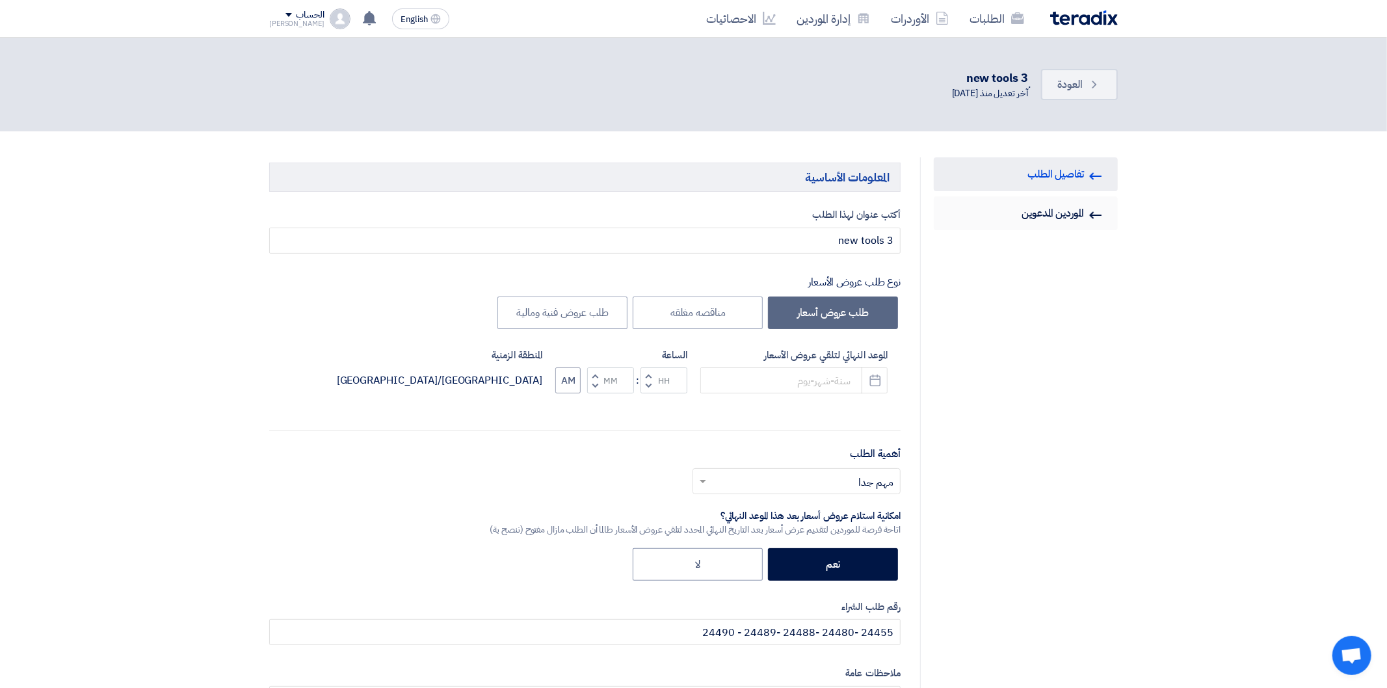
type input "[DATE]"
type input "12"
type input "00"
click at [1076, 217] on link "Invited Suppliers الموردين المدعوين" at bounding box center [1021, 213] width 184 height 34
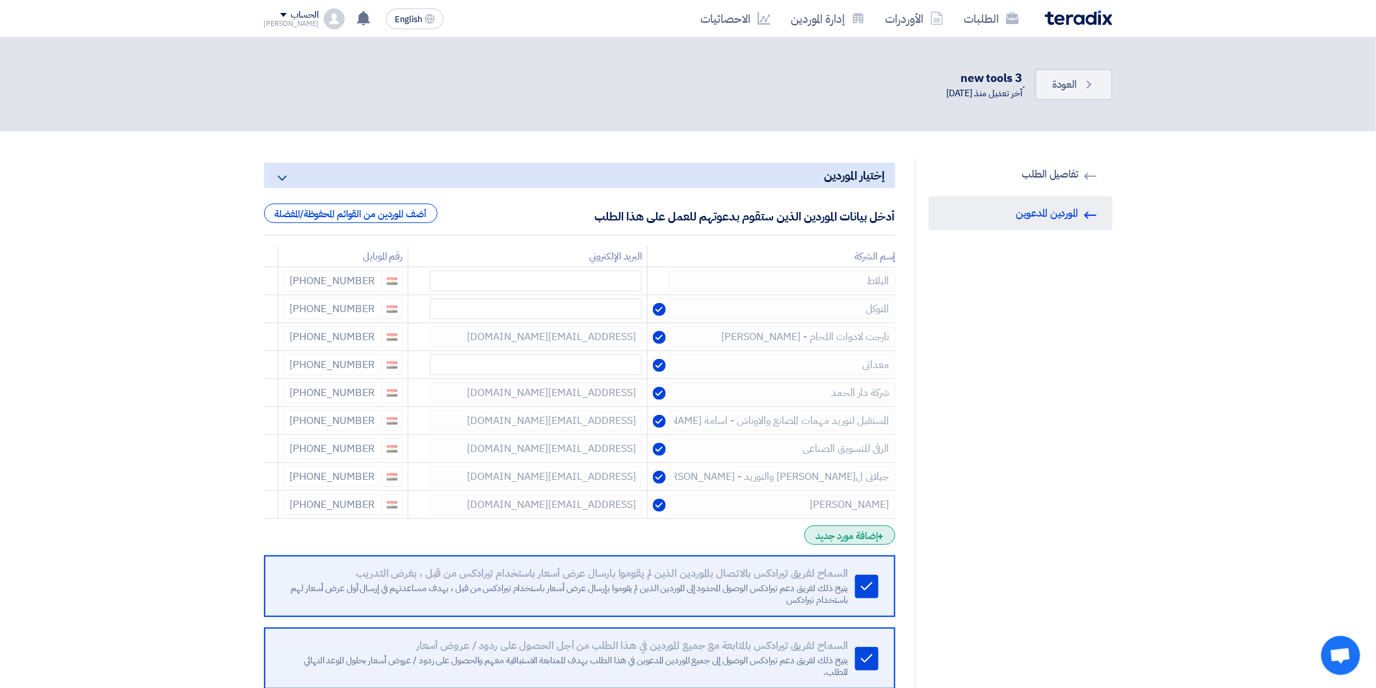
click at [881, 531] on span "+" at bounding box center [881, 537] width 7 height 16
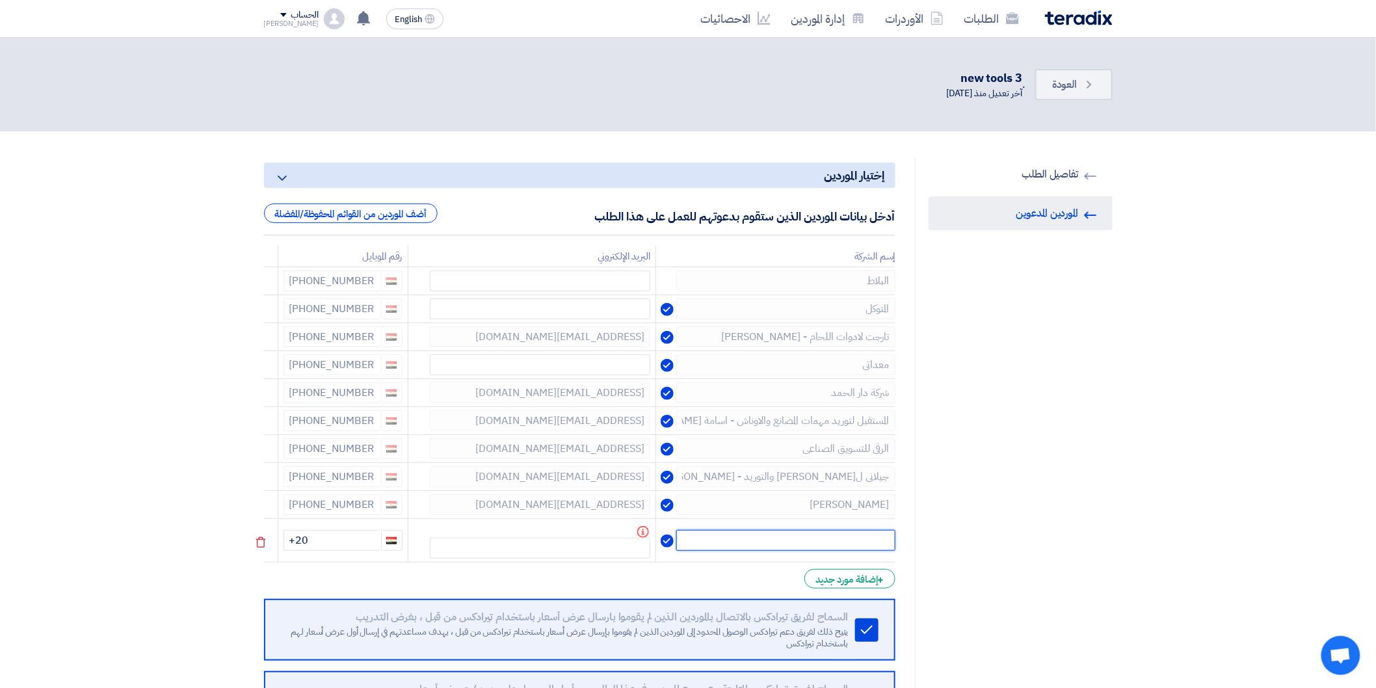
click at [834, 542] on input "text" at bounding box center [785, 540] width 219 height 21
type input "البلاط"
click at [252, 542] on icon at bounding box center [261, 542] width 22 height 22
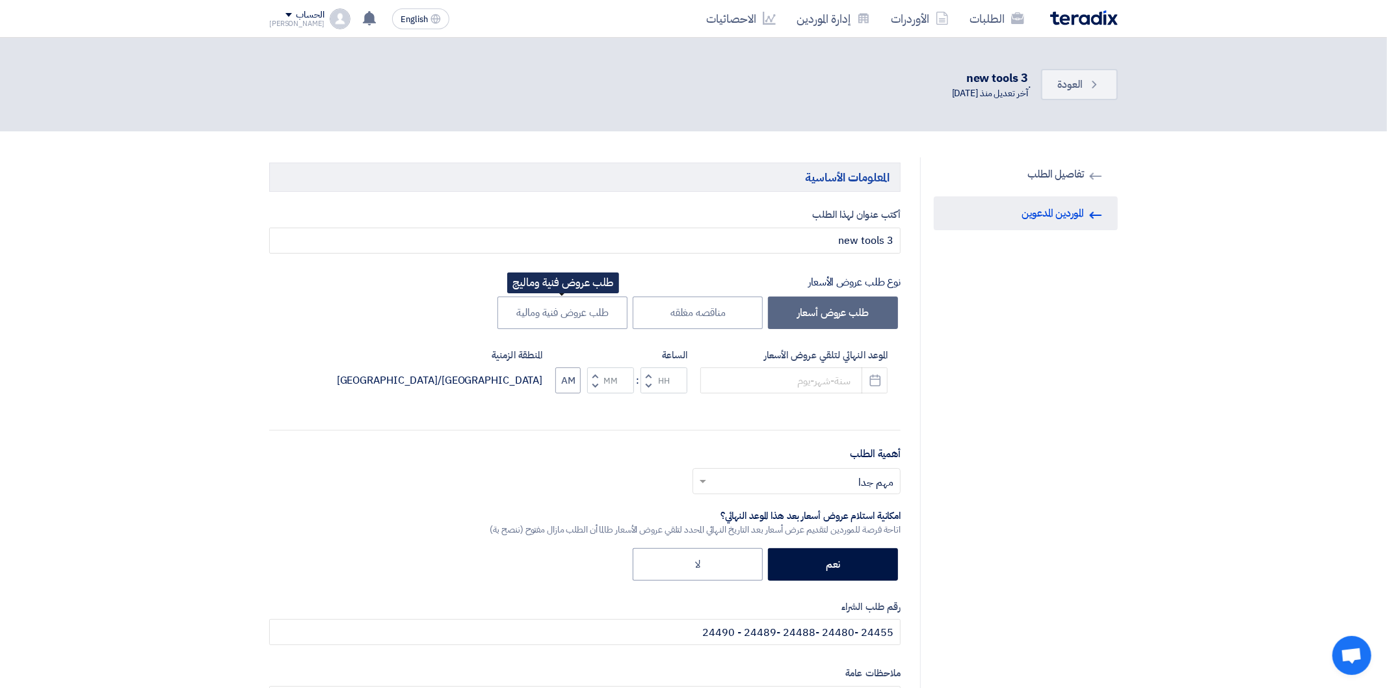
type input "[DATE]"
type input "12"
type input "00"
click at [1091, 92] on link "Back العودة" at bounding box center [1073, 84] width 77 height 31
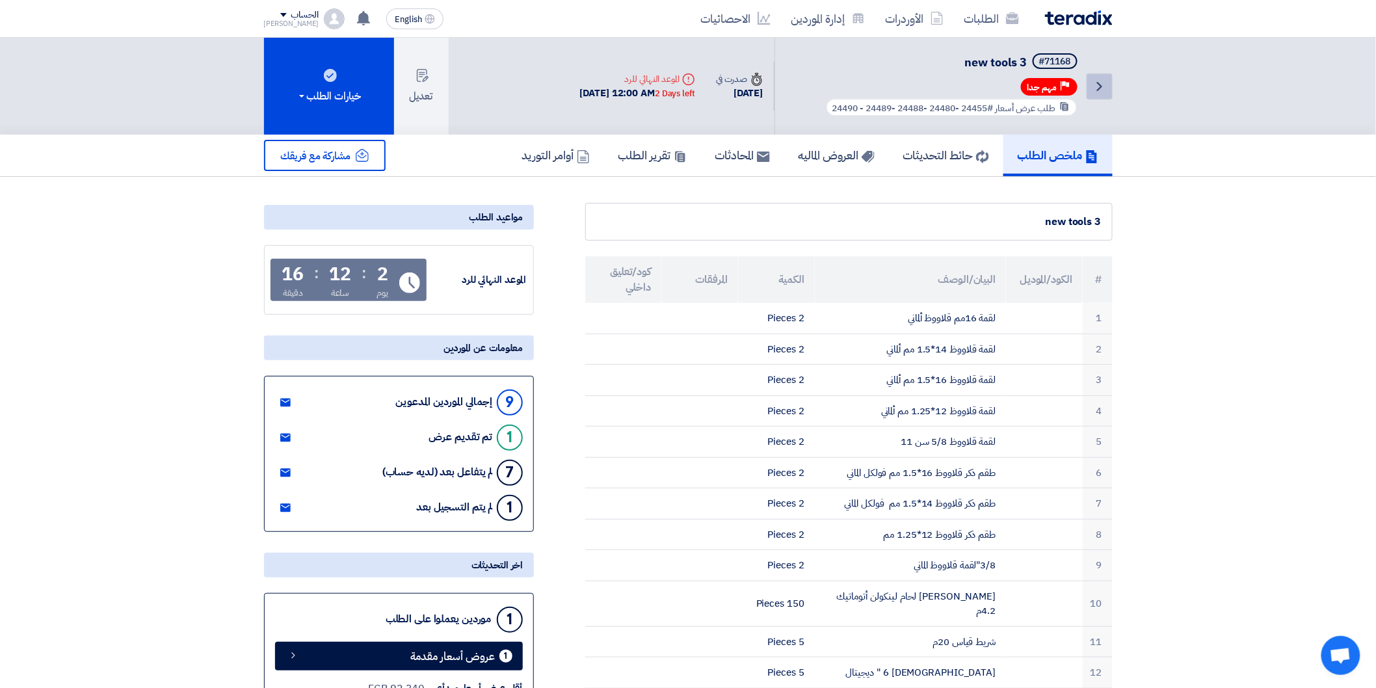
click at [1093, 86] on icon "Back" at bounding box center [1100, 87] width 16 height 16
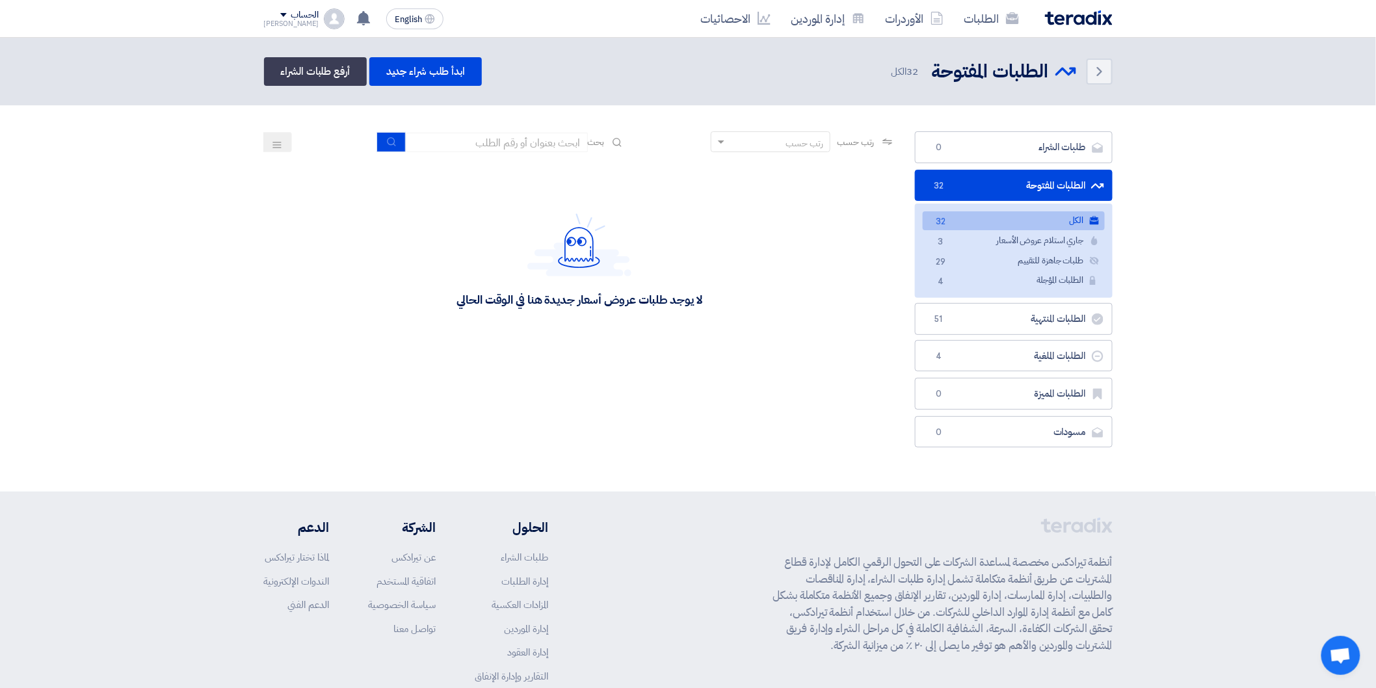
click at [1074, 221] on link "الكل الكل 32" at bounding box center [1014, 220] width 182 height 19
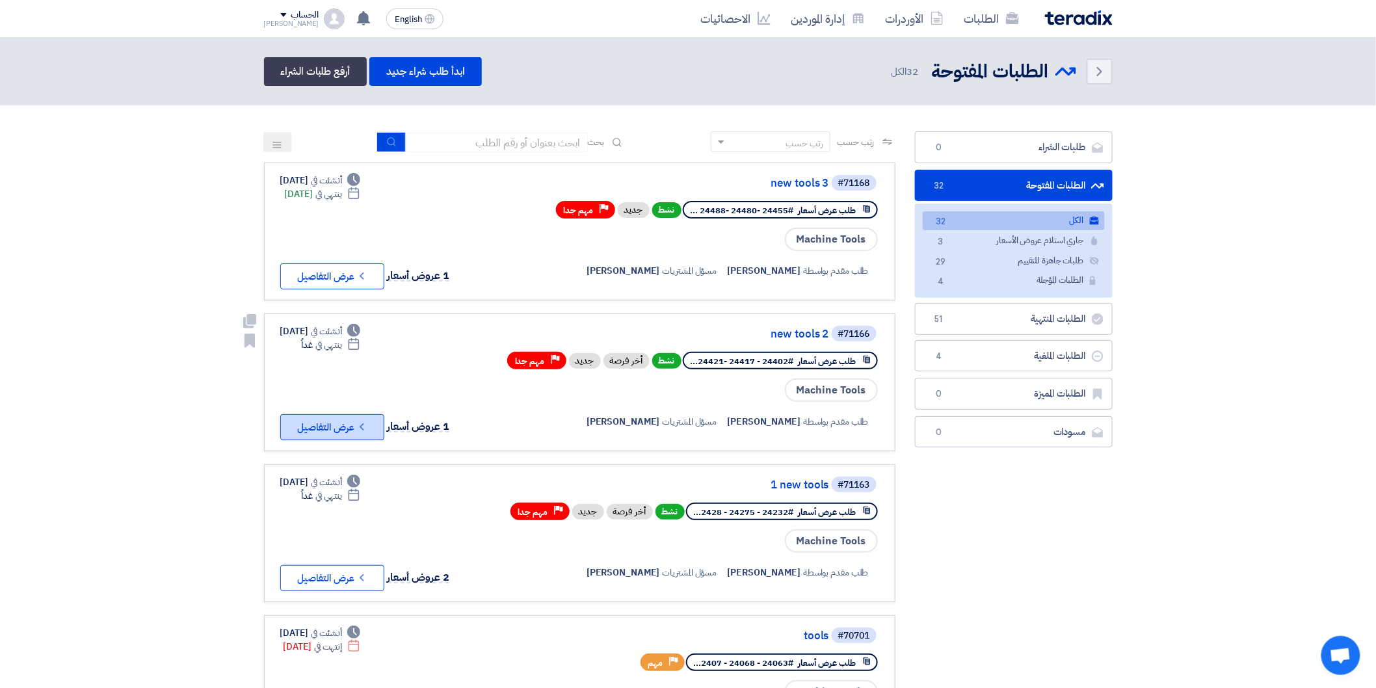
click at [372, 419] on button "Check details عرض التفاصيل" at bounding box center [332, 427] width 104 height 26
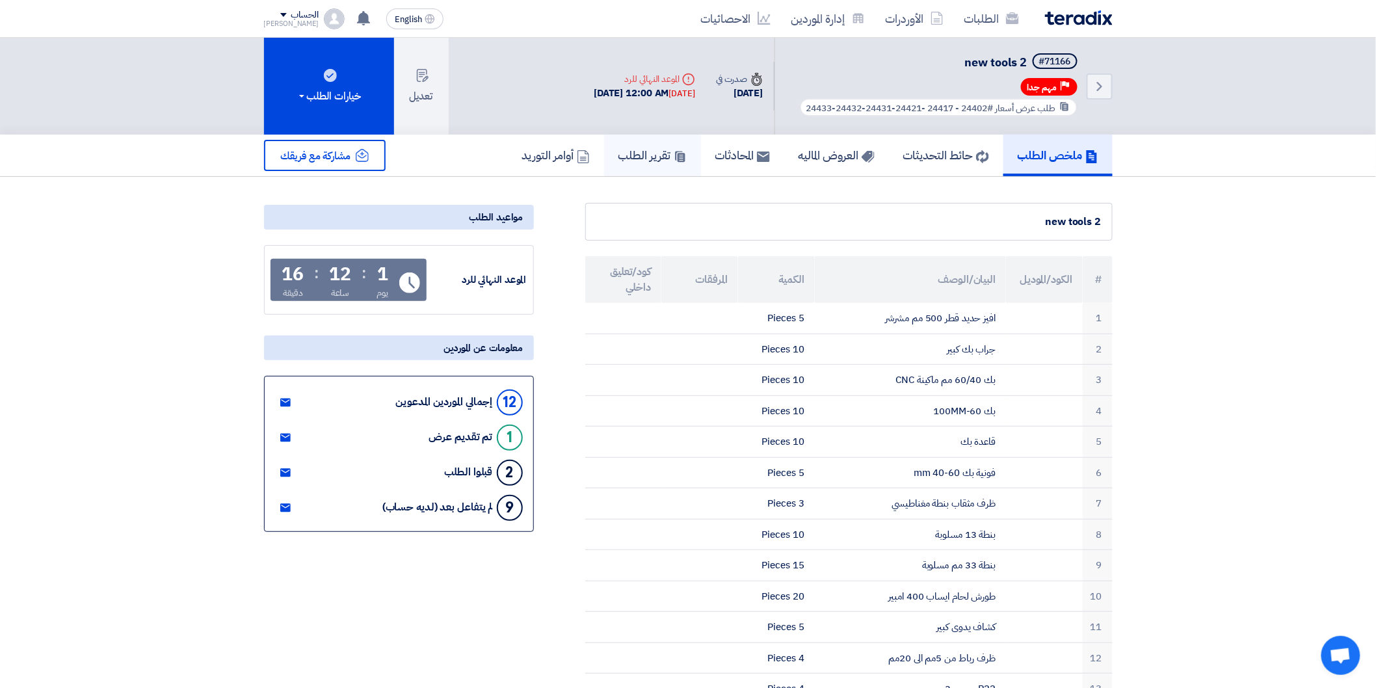
click at [632, 153] on h5 "تقرير الطلب" at bounding box center [653, 155] width 68 height 15
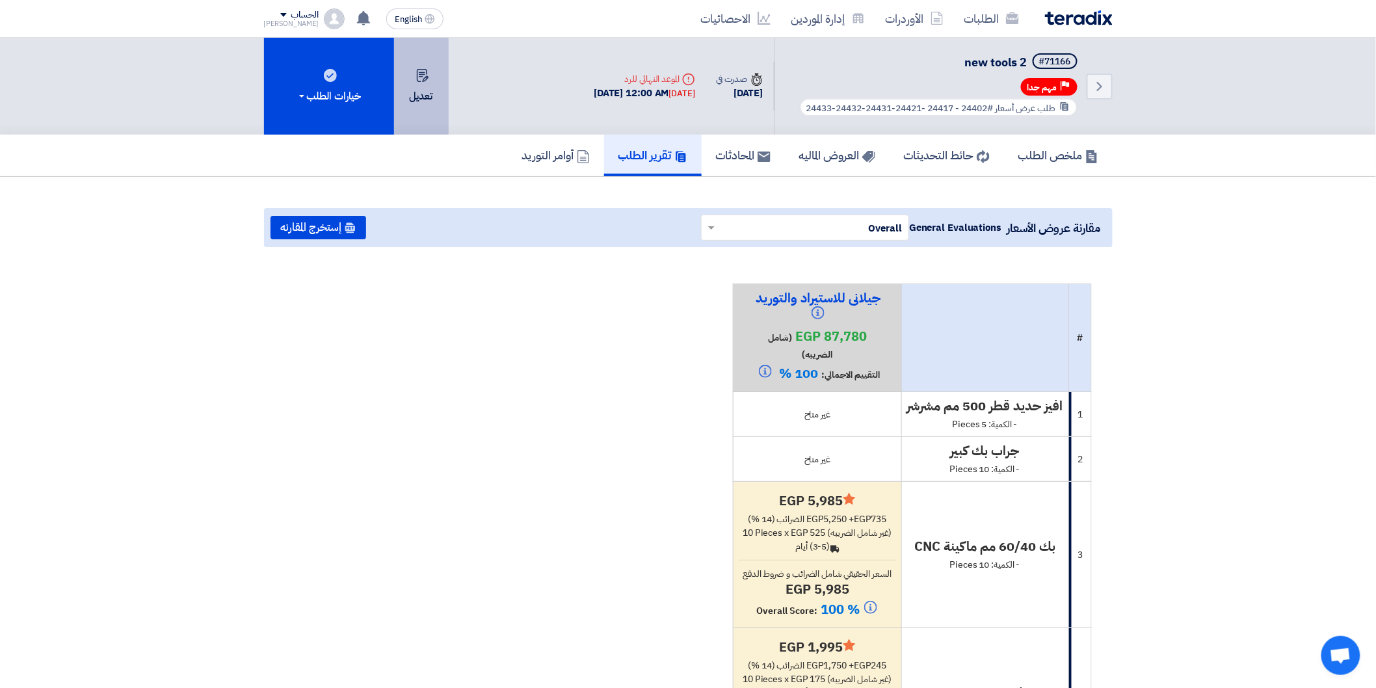
click at [421, 105] on button "تعديل" at bounding box center [421, 86] width 55 height 97
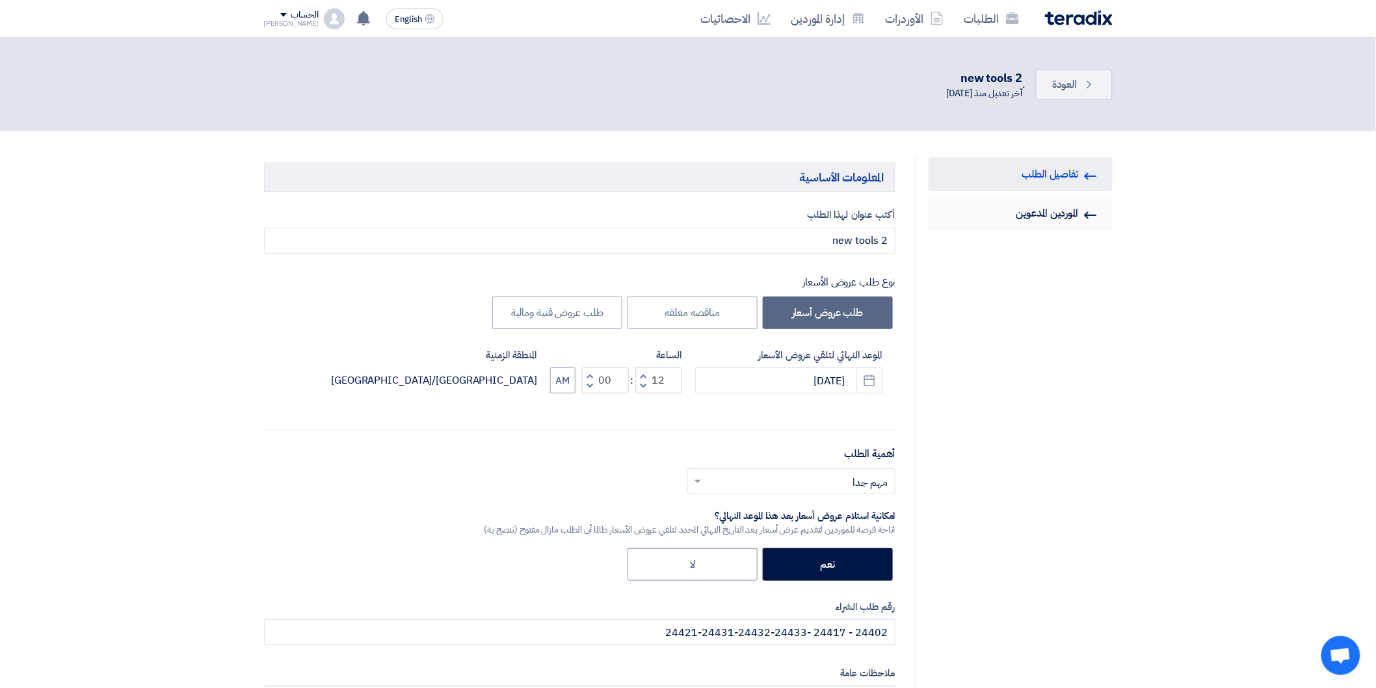
click at [1054, 220] on link "Invited Suppliers الموردين المدعوين" at bounding box center [1021, 213] width 184 height 34
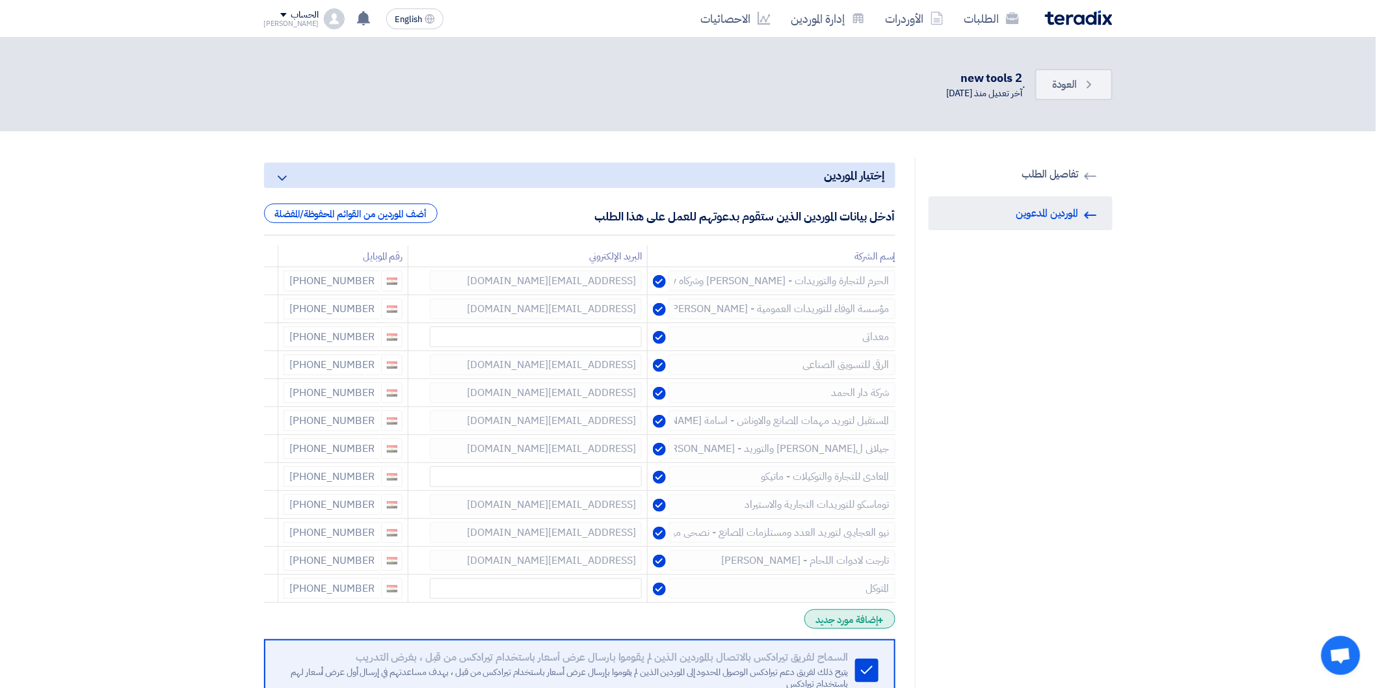
click at [862, 622] on div "+ إضافة مورد جديد" at bounding box center [850, 619] width 90 height 20
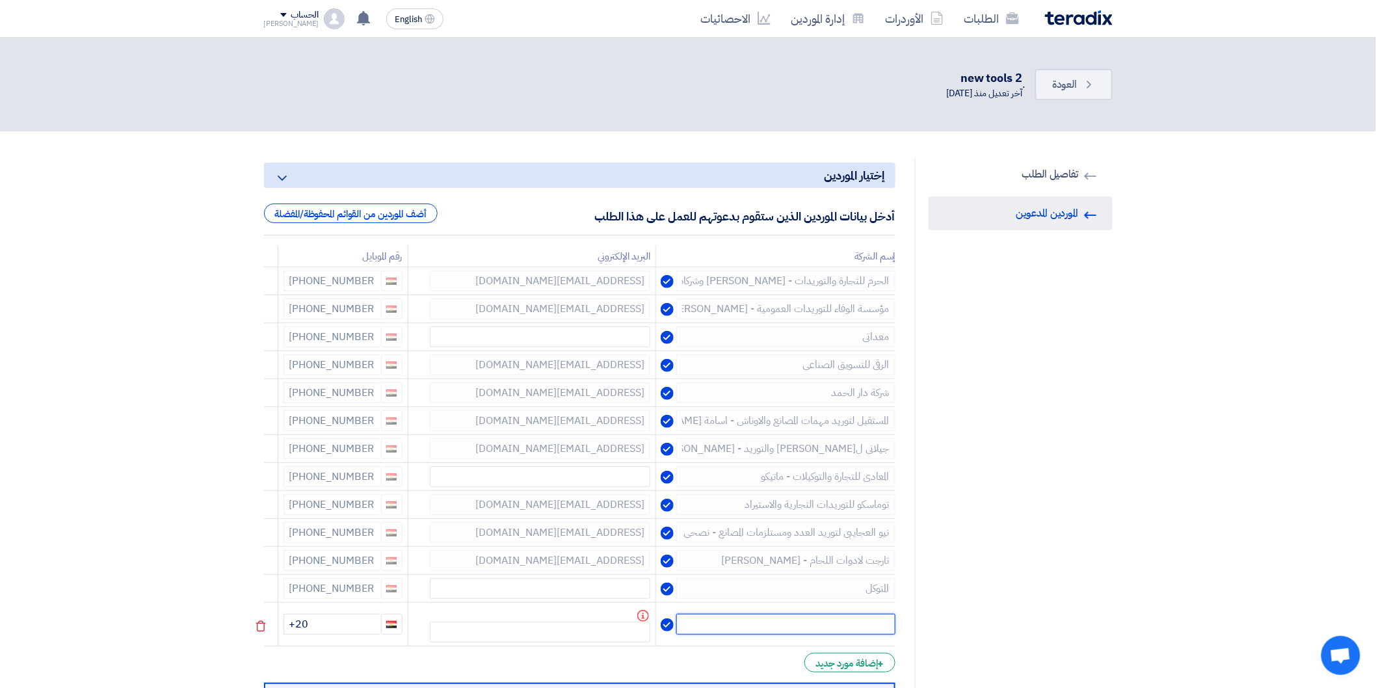
click at [814, 629] on input "text" at bounding box center [785, 624] width 219 height 21
type input "البلاط"
click at [326, 619] on input "+20" at bounding box center [332, 624] width 96 height 21
type input "[PHONE_NUMBER]"
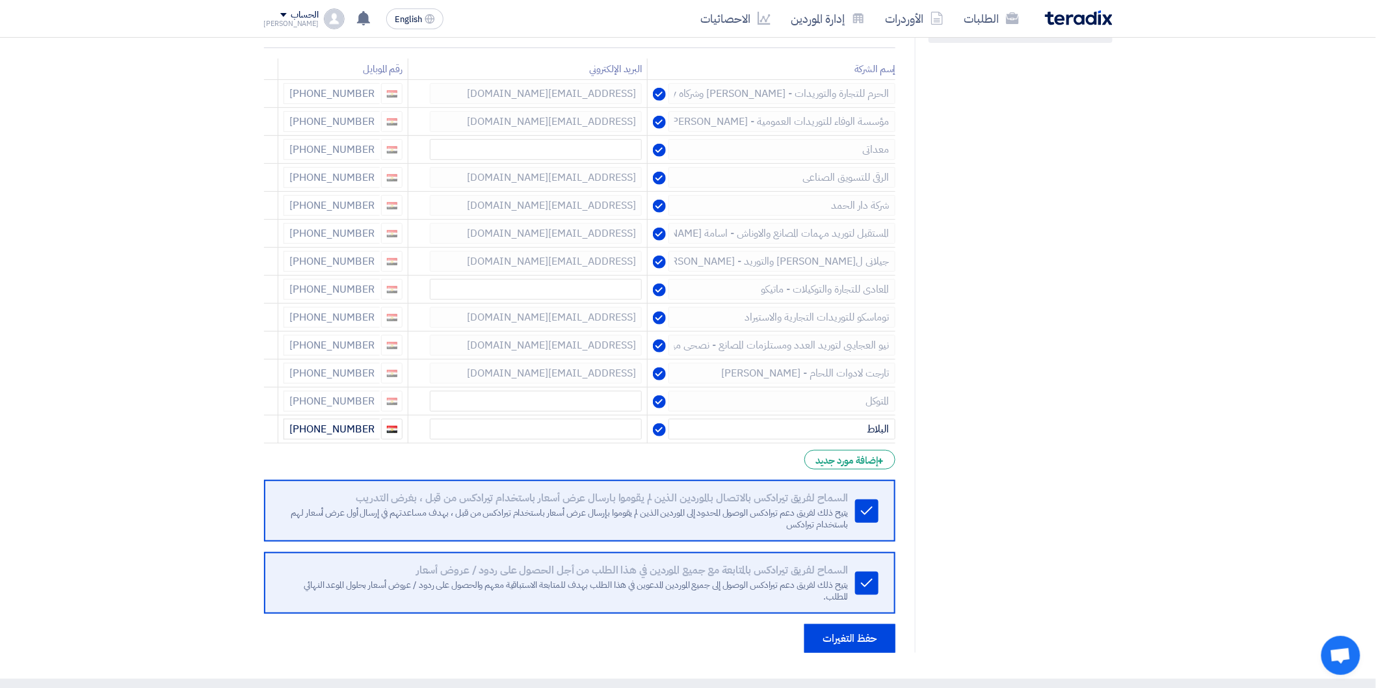
scroll to position [361, 0]
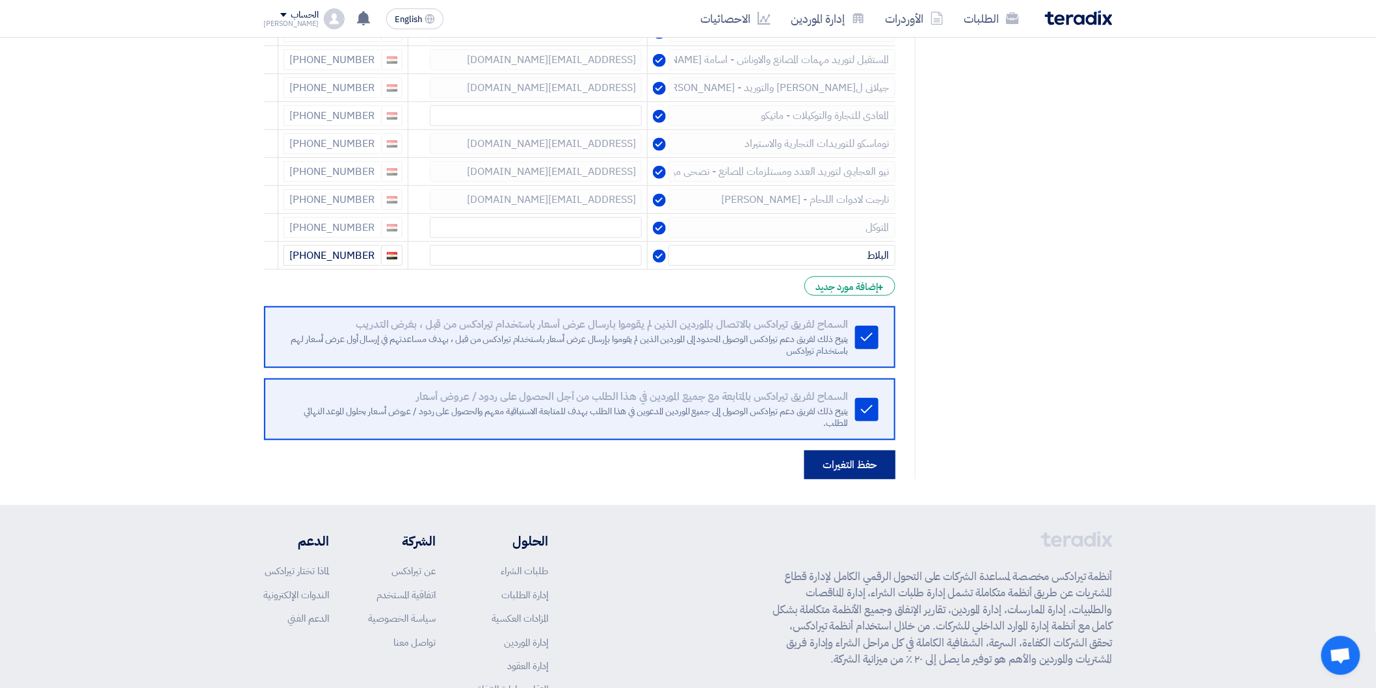
click at [859, 459] on button "حفظ التغيرات" at bounding box center [850, 465] width 91 height 29
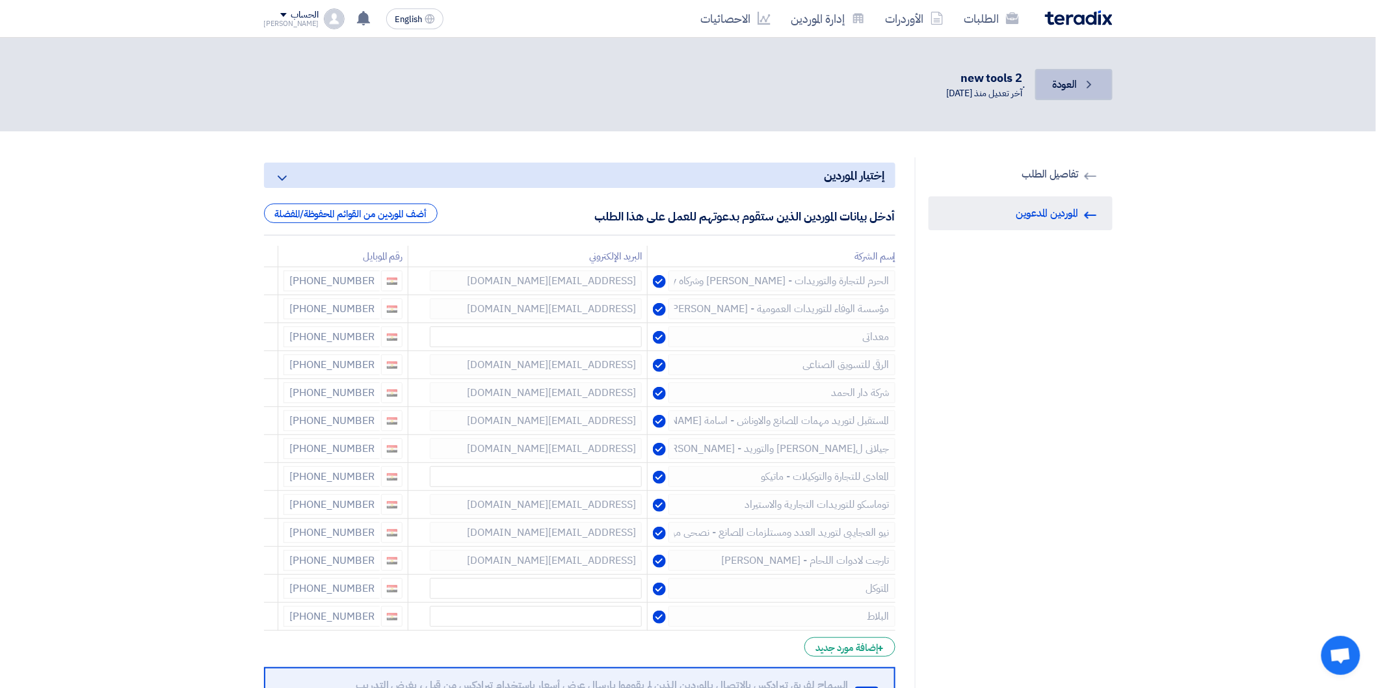
click at [1074, 94] on link "Back العودة" at bounding box center [1073, 84] width 77 height 31
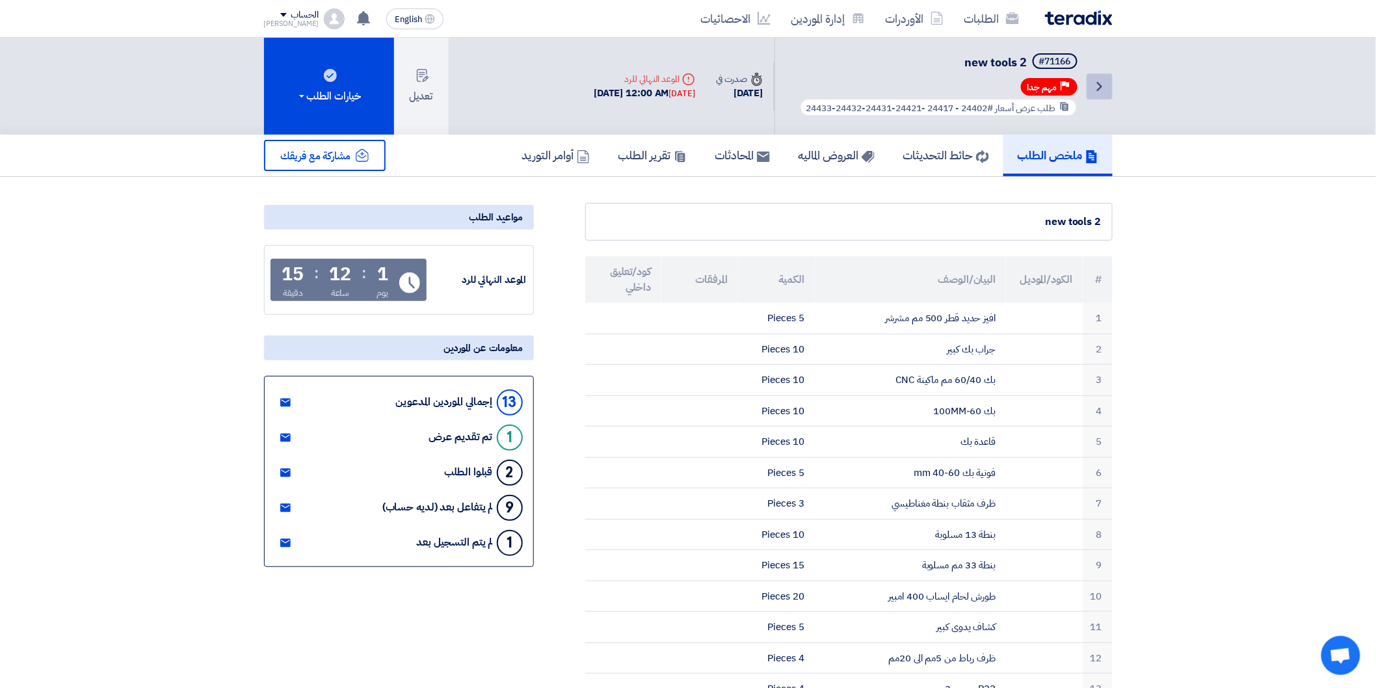
click at [1093, 82] on icon "Back" at bounding box center [1100, 87] width 16 height 16
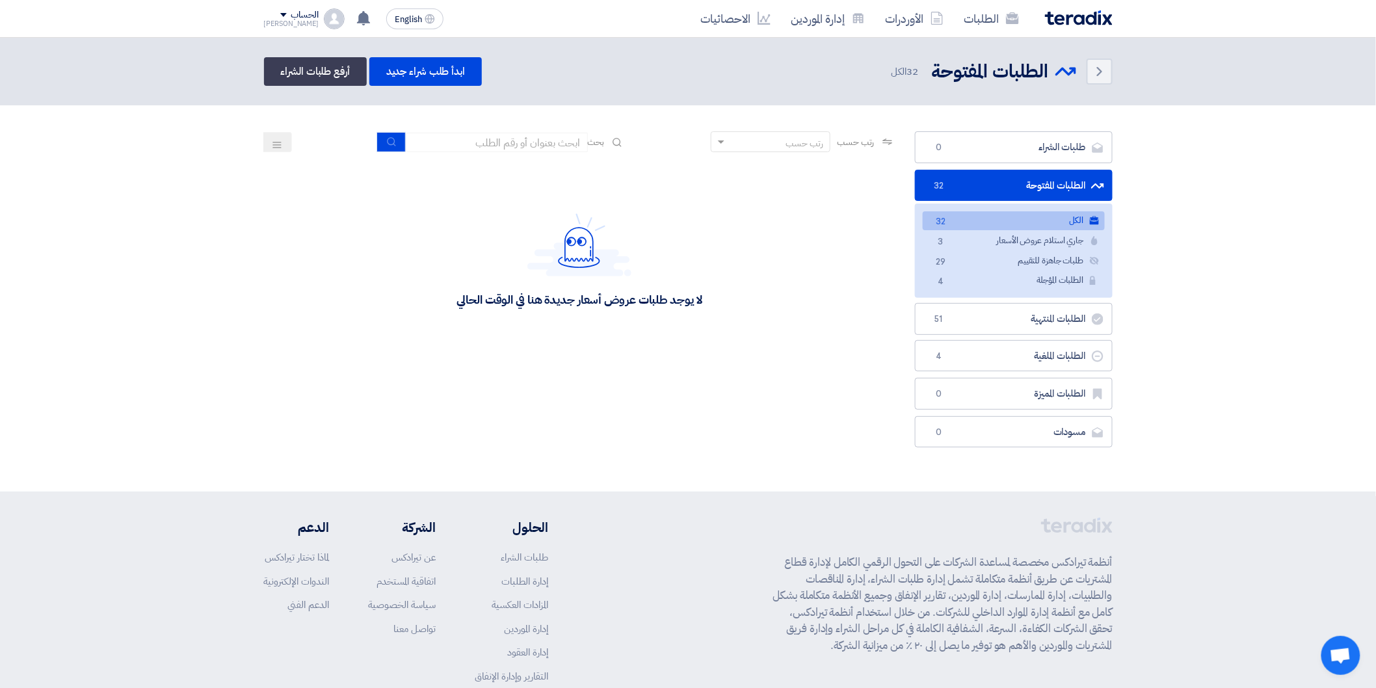
click at [1044, 222] on link "الكل الكل 32" at bounding box center [1014, 220] width 182 height 19
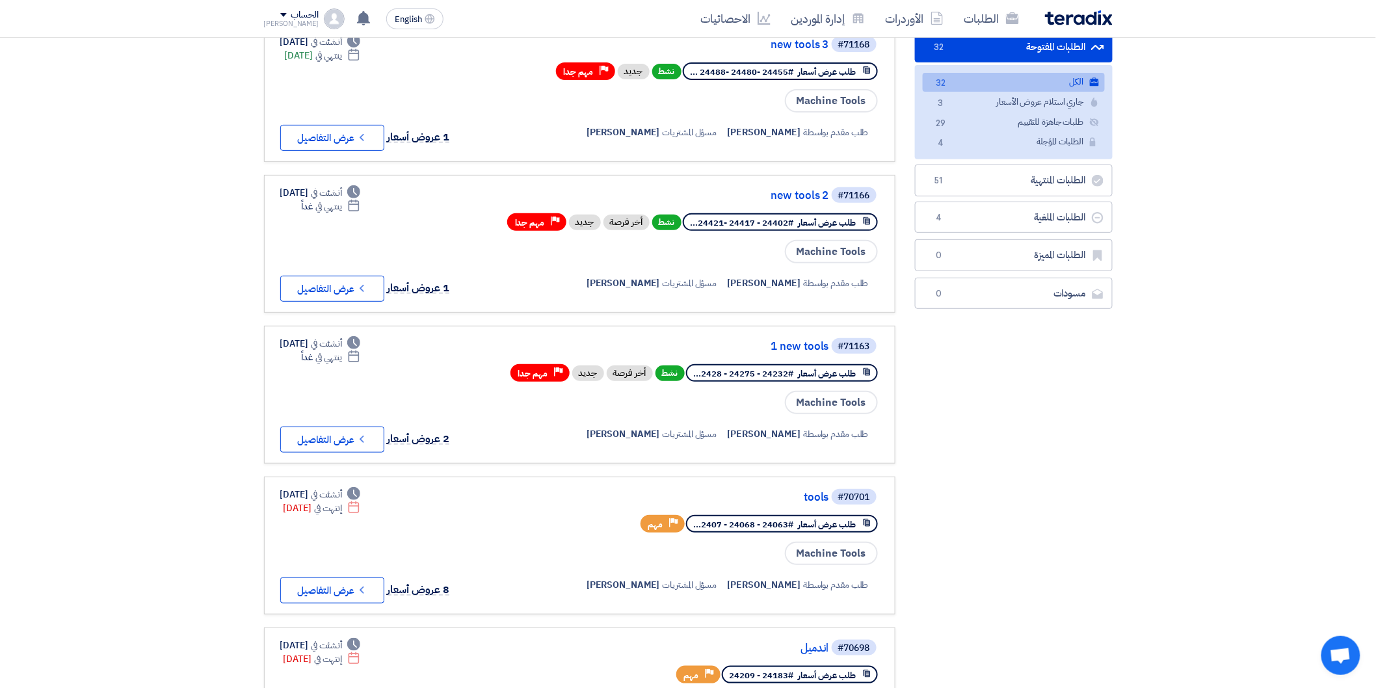
scroll to position [144, 0]
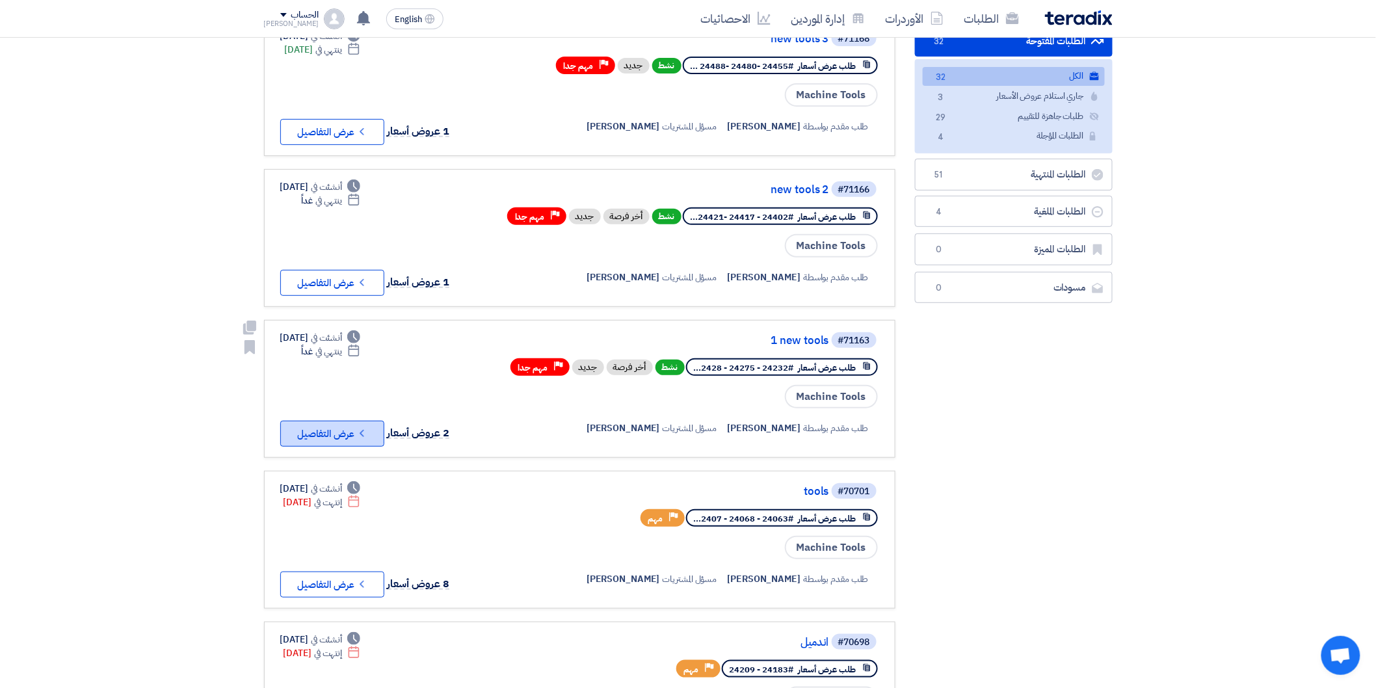
click at [353, 423] on button "Check details عرض التفاصيل" at bounding box center [332, 434] width 104 height 26
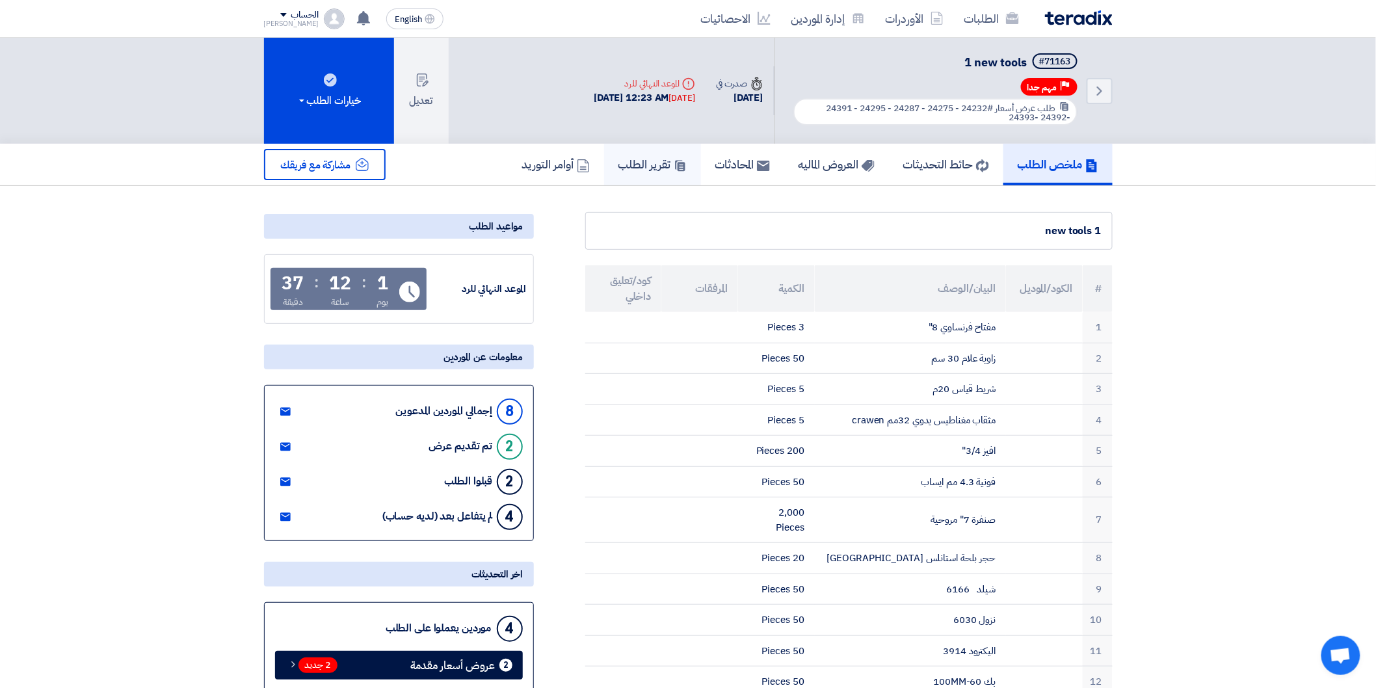
click at [613, 171] on link "تقرير الطلب" at bounding box center [652, 165] width 97 height 42
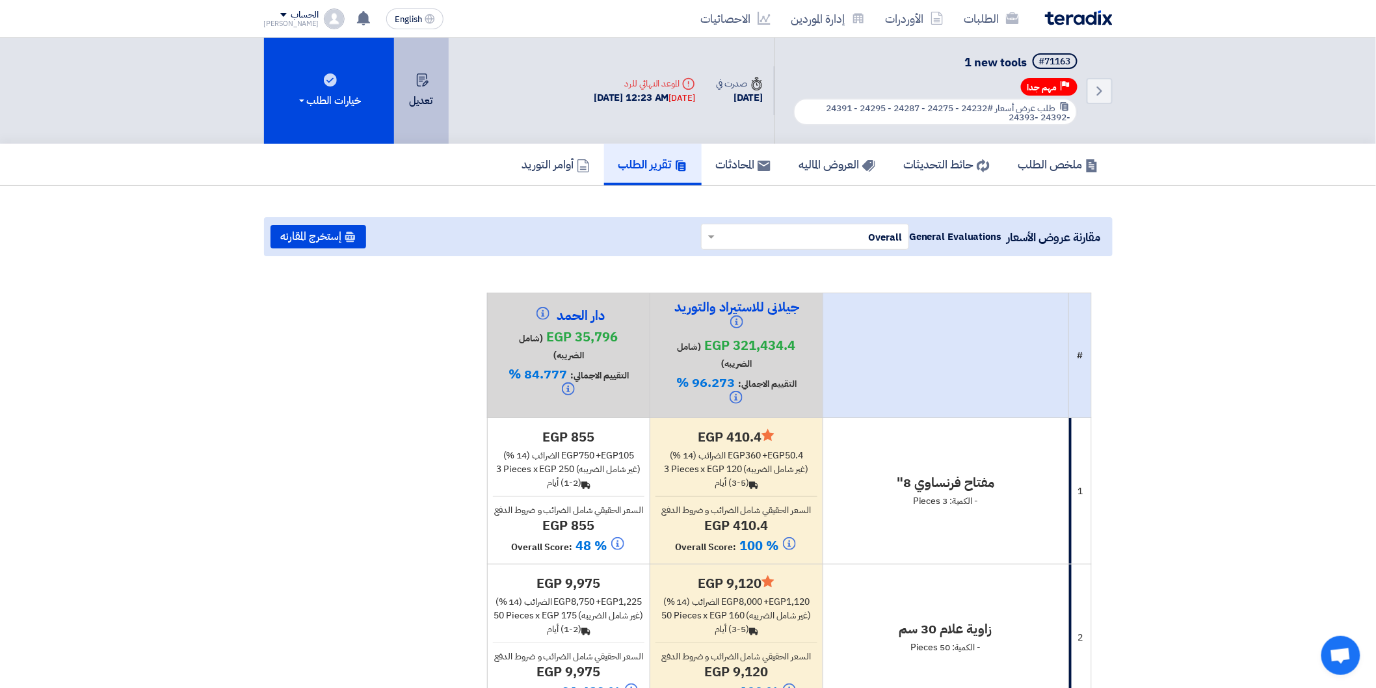
click at [420, 107] on button "تعديل" at bounding box center [421, 91] width 55 height 106
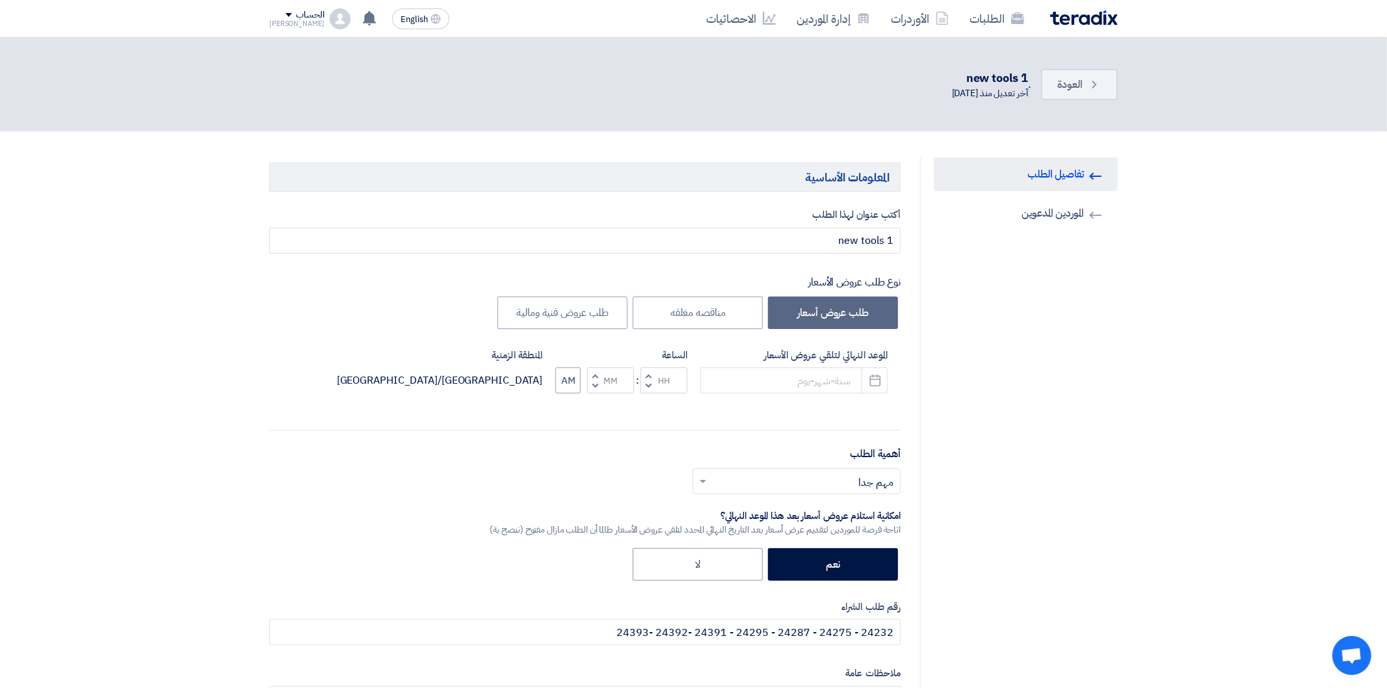
type input "[DATE]"
type input "12"
type input "23"
drag, startPoint x: 1018, startPoint y: 216, endPoint x: 991, endPoint y: 230, distance: 31.4
click at [1019, 216] on link "Invited Suppliers الموردين المدعوين" at bounding box center [1021, 213] width 184 height 34
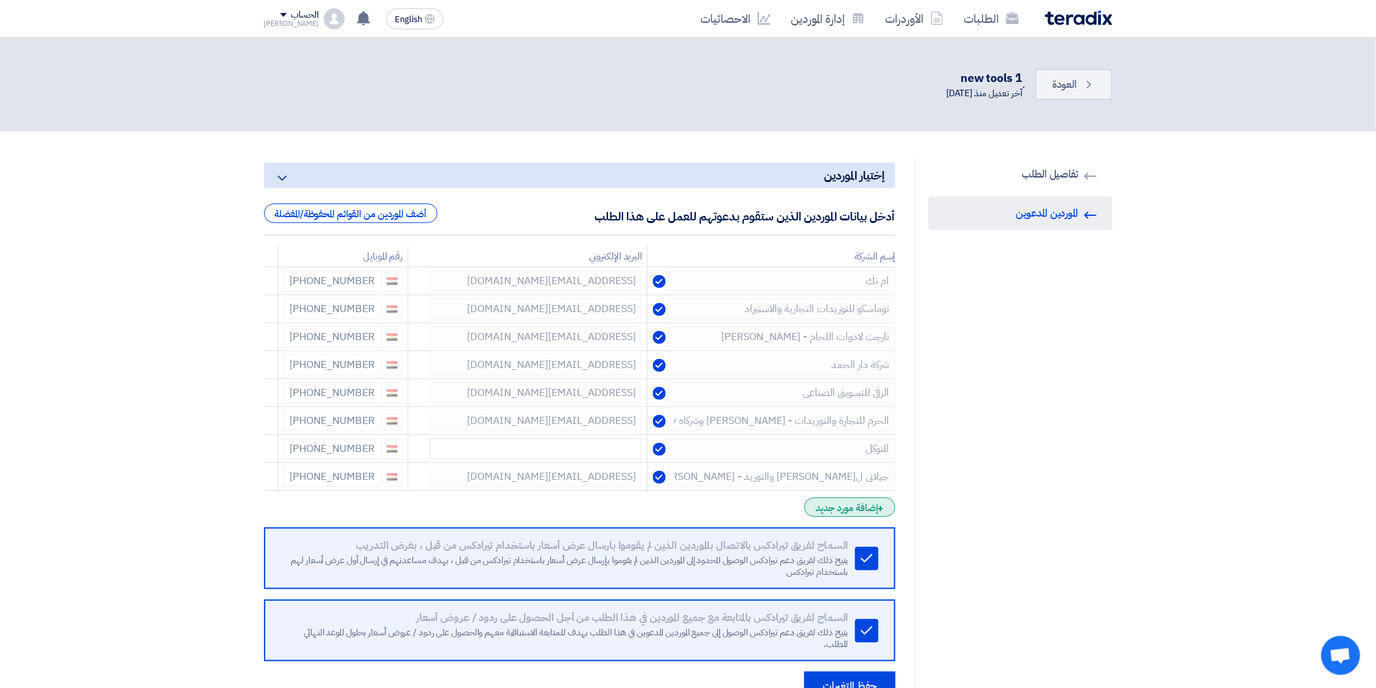
click at [867, 505] on div "+ إضافة مورد جديد" at bounding box center [850, 508] width 90 height 20
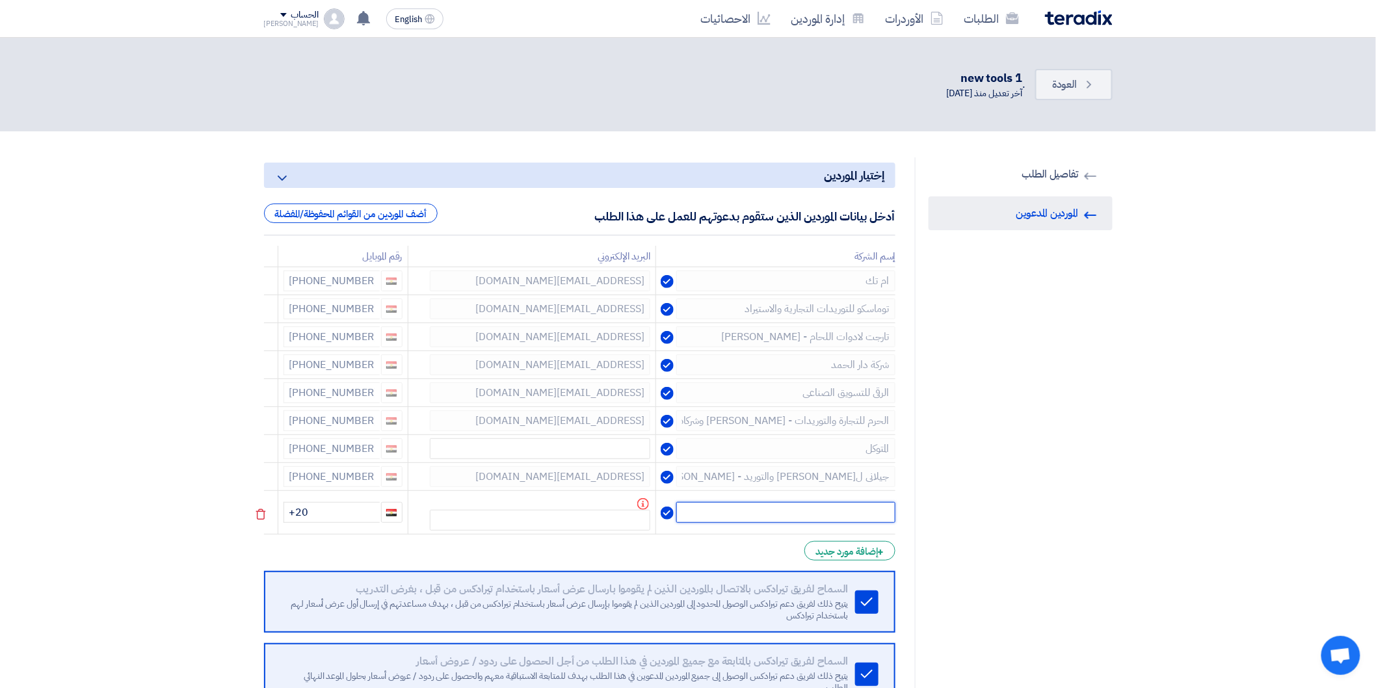
click at [840, 514] on input "text" at bounding box center [785, 512] width 219 height 21
type input "البلاط"
click at [338, 517] on input "+20" at bounding box center [332, 512] width 96 height 21
type input "[PHONE_NUMBER]"
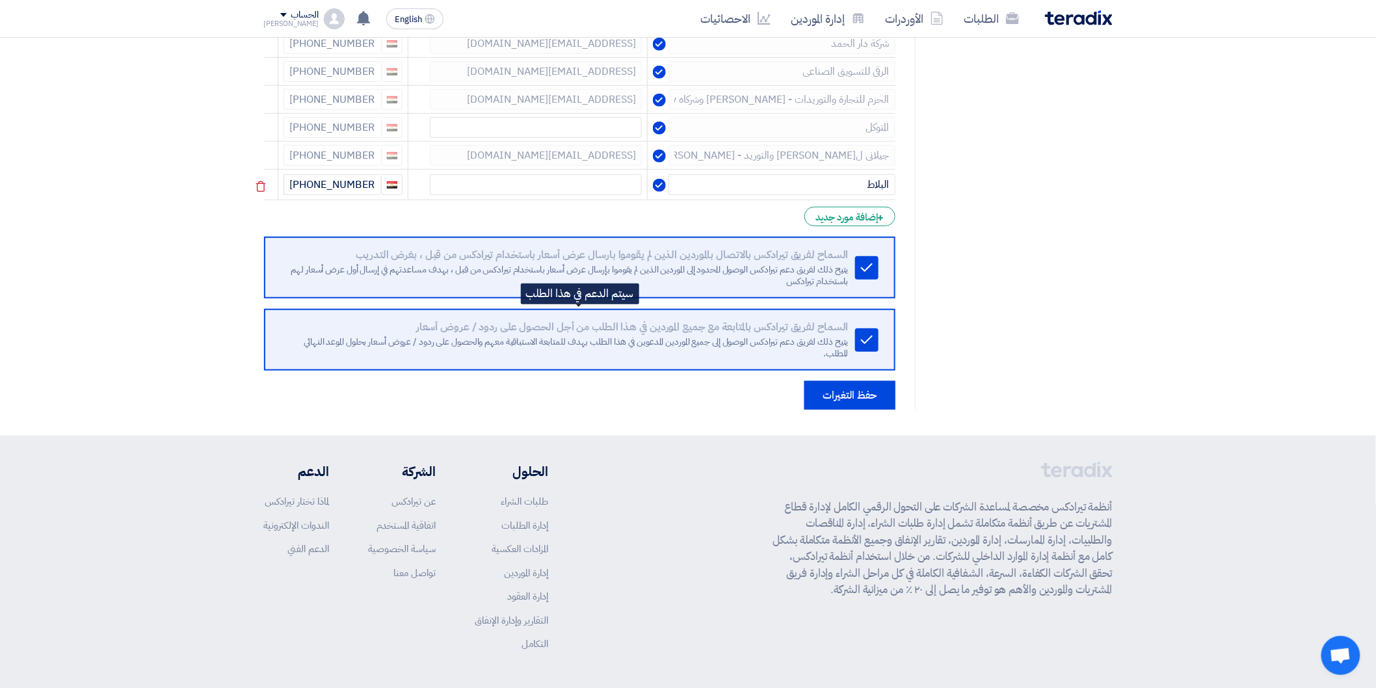
scroll to position [360, 0]
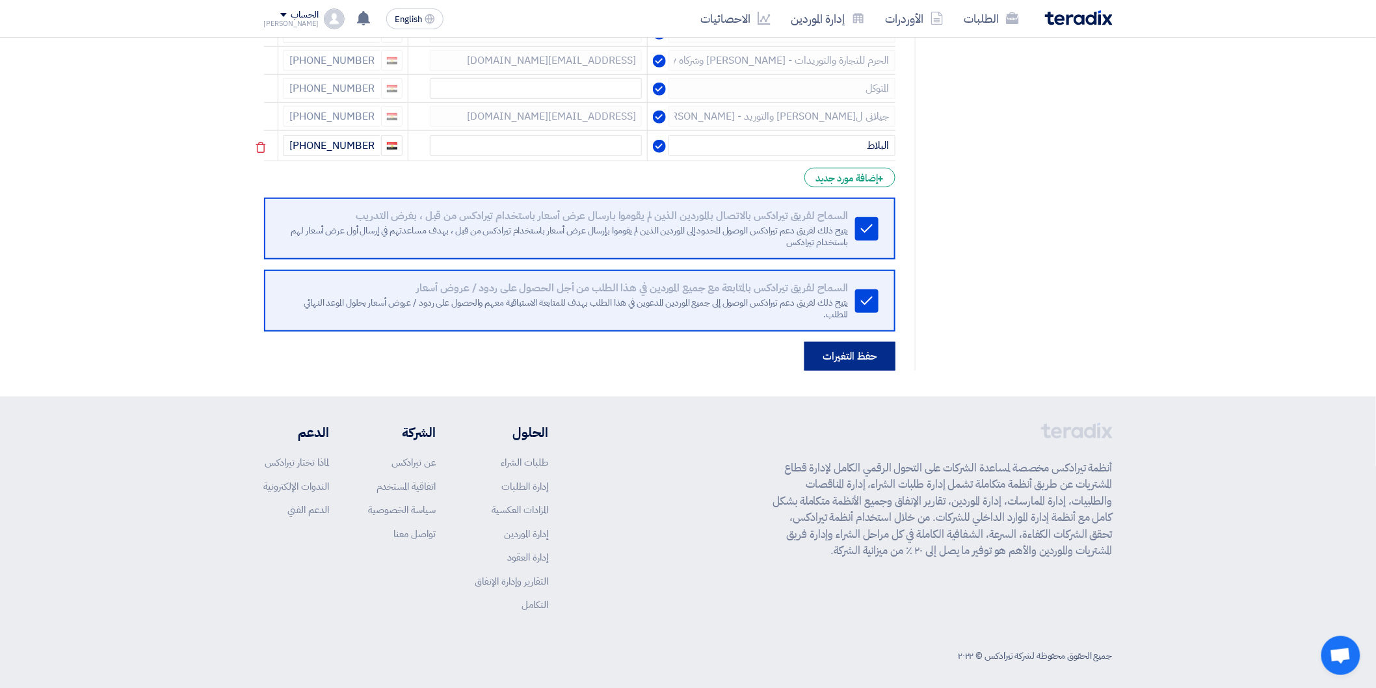
click at [854, 356] on button "حفظ التغيرات" at bounding box center [850, 356] width 91 height 29
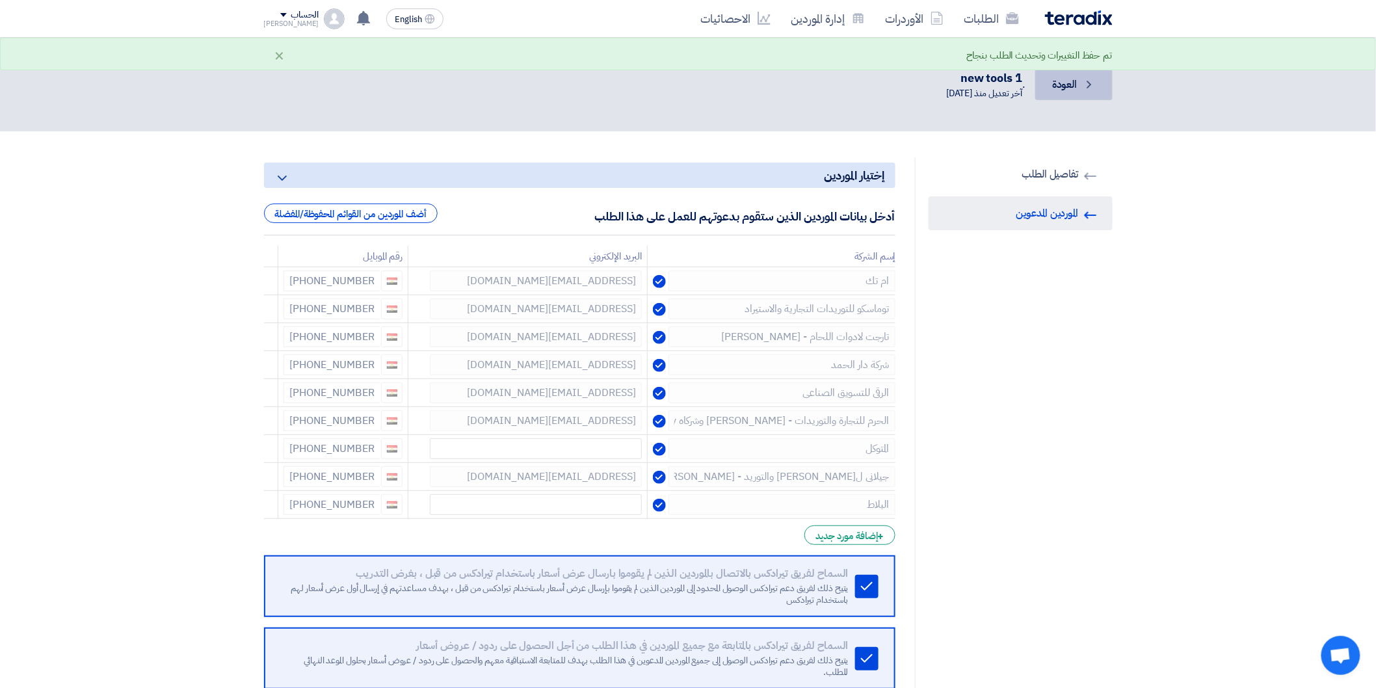
click at [1089, 88] on icon "Back" at bounding box center [1089, 84] width 13 height 13
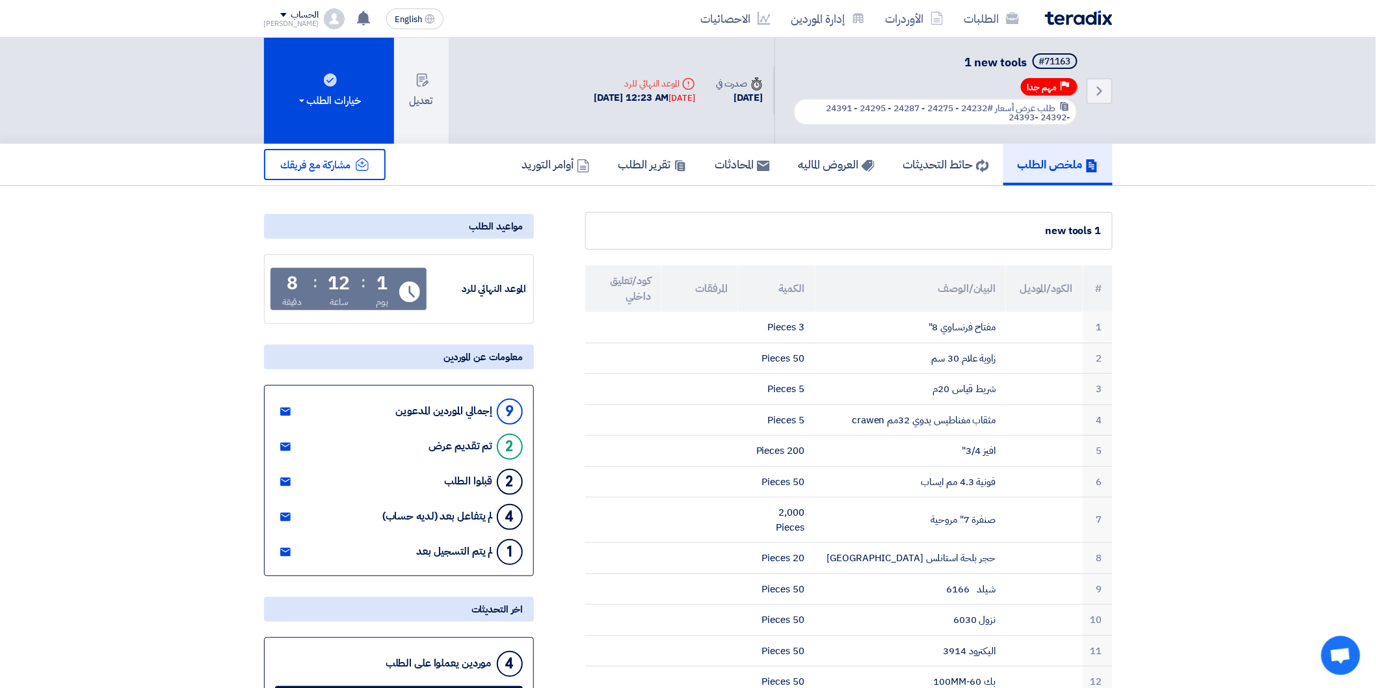
click at [799, 157] on h5 "العروض الماليه" at bounding box center [837, 164] width 76 height 15
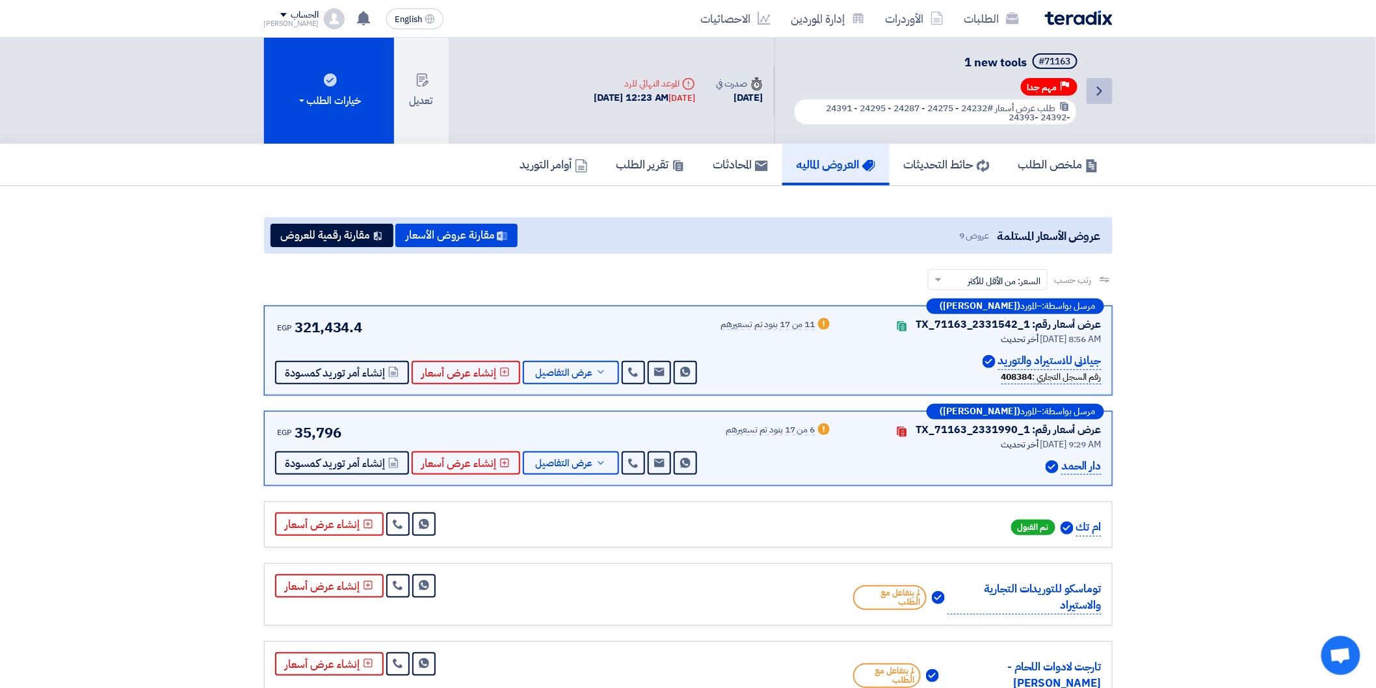
click at [1095, 95] on icon "Back" at bounding box center [1100, 91] width 16 height 16
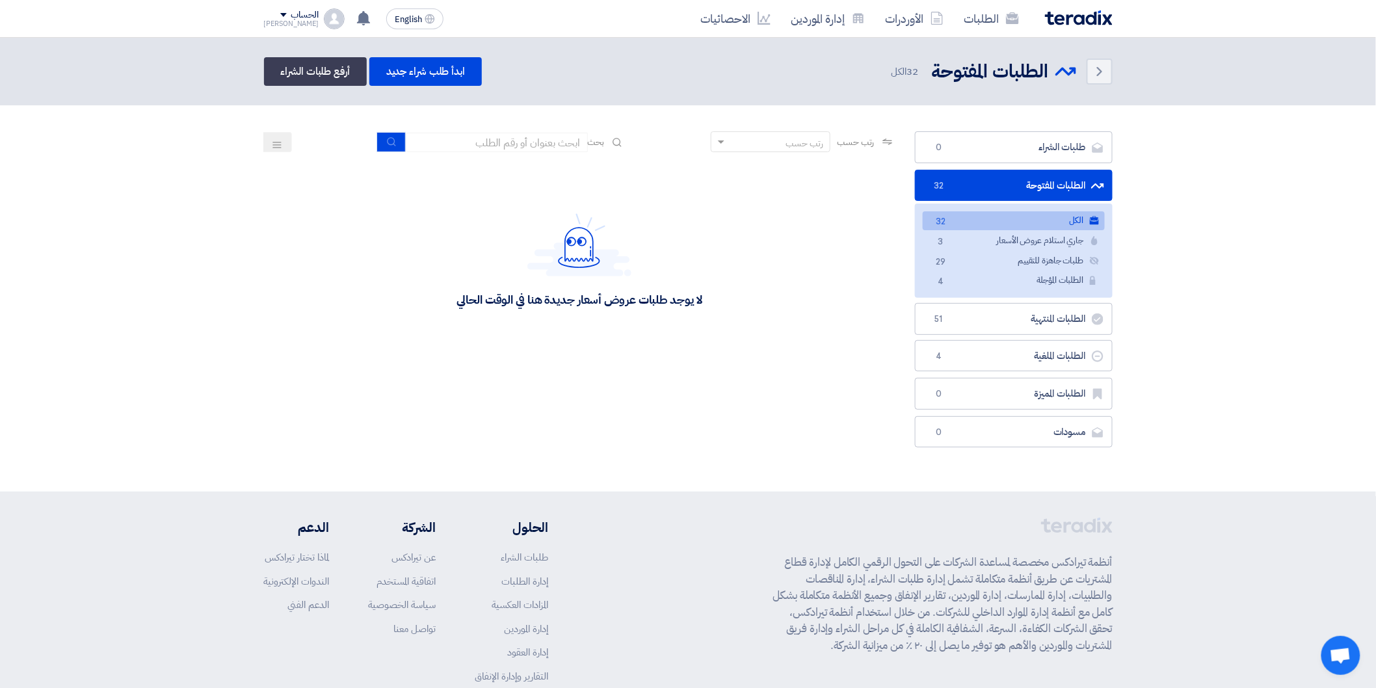
click at [1171, 127] on section "طلبات الشراء طلبات الشراء 0 الطلبات المفتوحة الطلبات المفتوحة 32 الكل الكل 32 ج…" at bounding box center [688, 292] width 1376 height 375
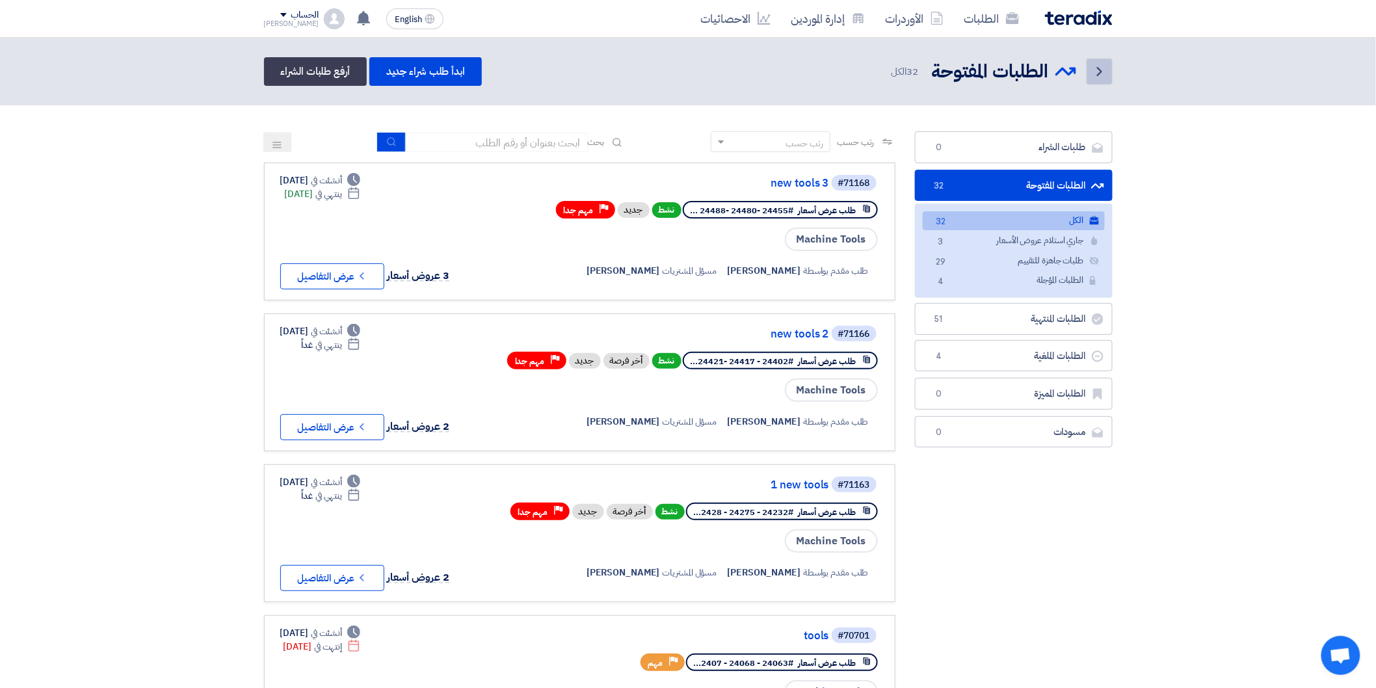
click at [1089, 69] on link "Back" at bounding box center [1100, 72] width 26 height 26
